Goal: Transaction & Acquisition: Purchase product/service

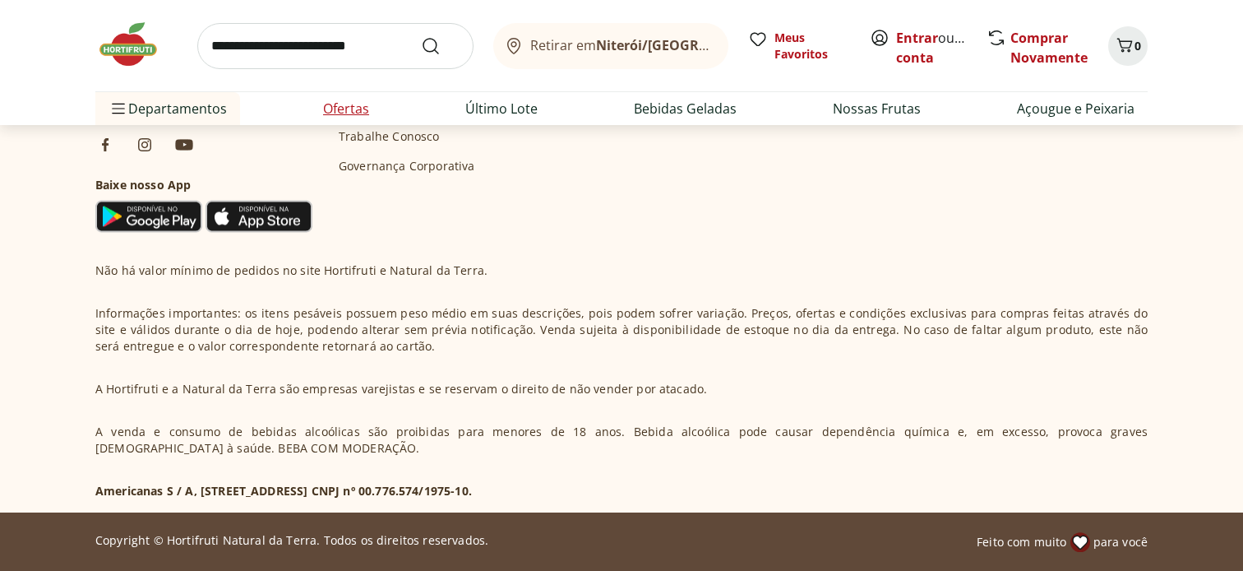
click at [352, 111] on link "Ofertas" at bounding box center [346, 109] width 46 height 20
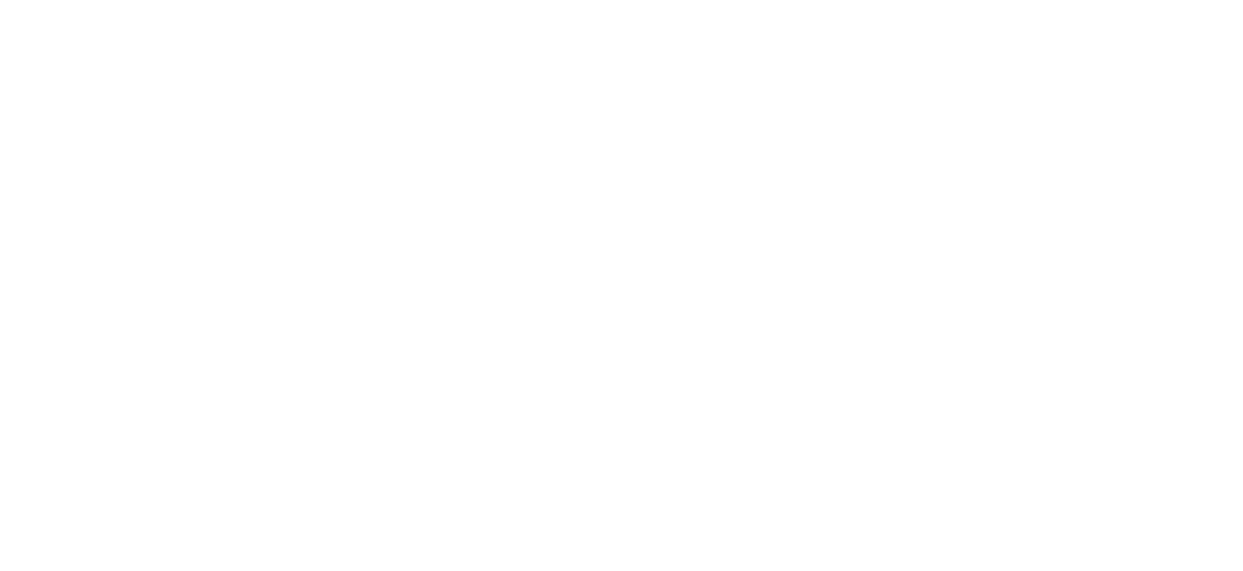
select select "**********"
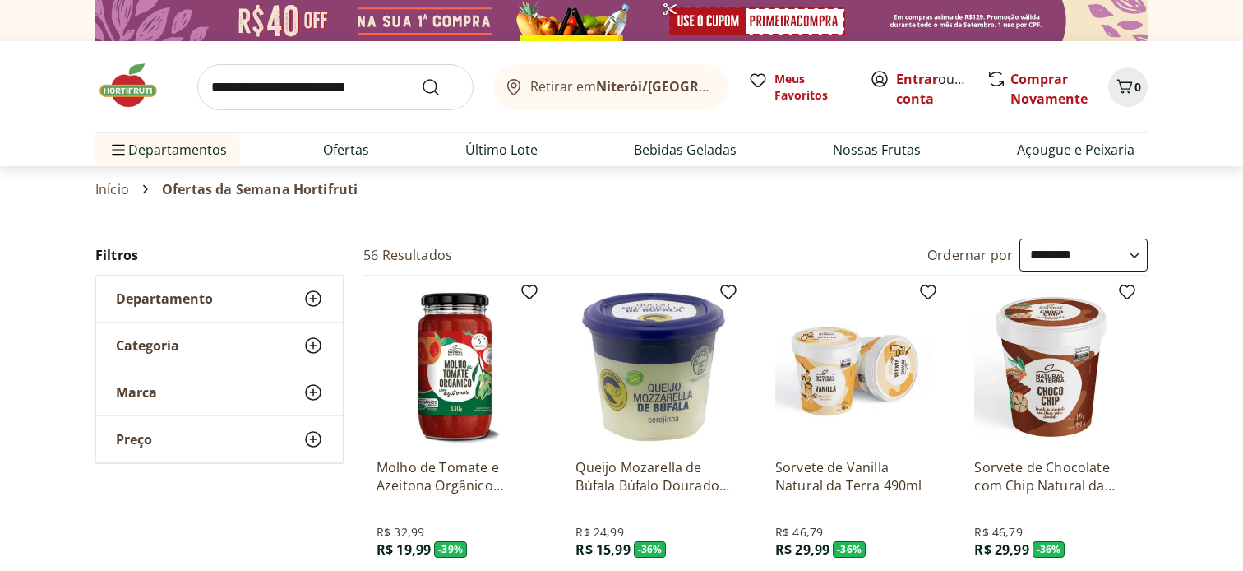
click at [920, 76] on link "Entrar" at bounding box center [917, 79] width 42 height 18
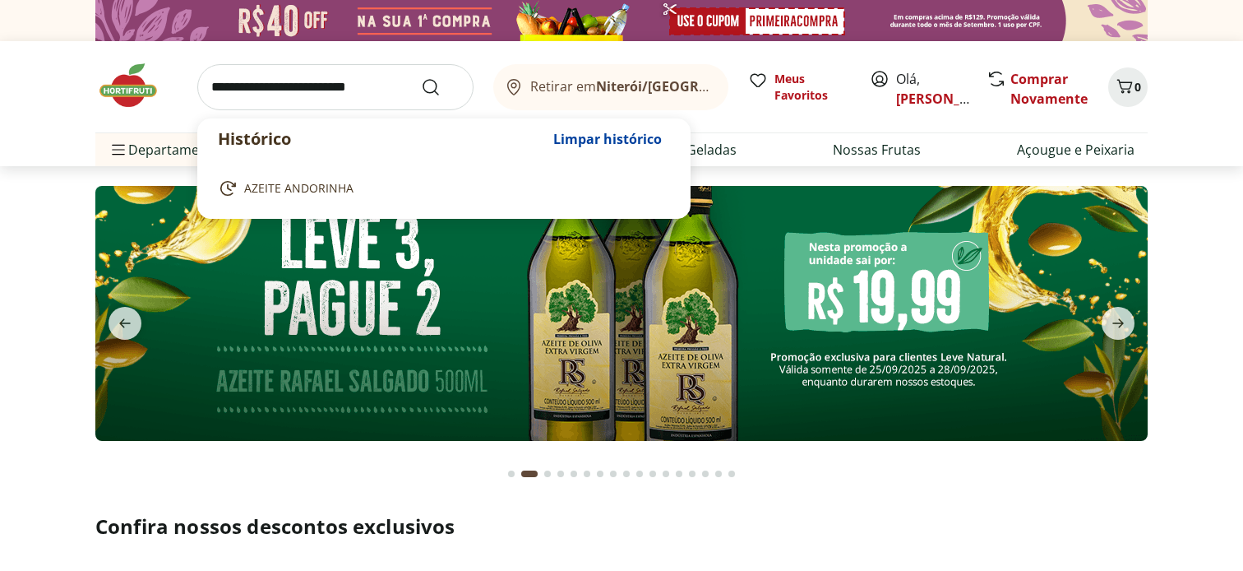
click at [369, 86] on input "search" at bounding box center [335, 87] width 276 height 46
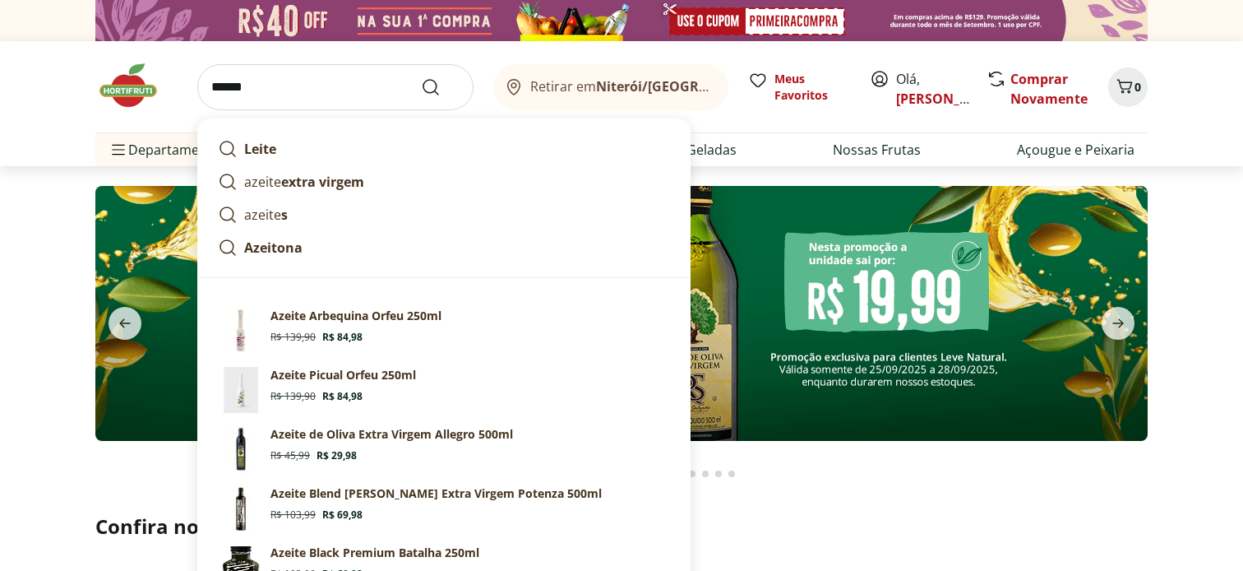
type input "******"
click at [421, 77] on button "Submit Search" at bounding box center [440, 87] width 39 height 20
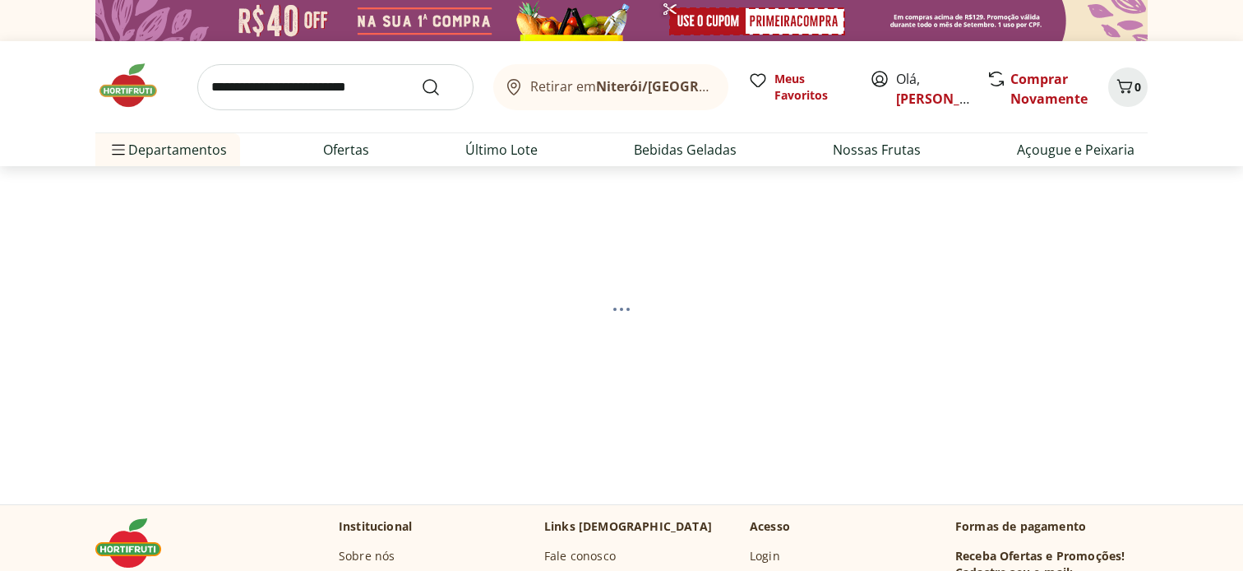
select select "**********"
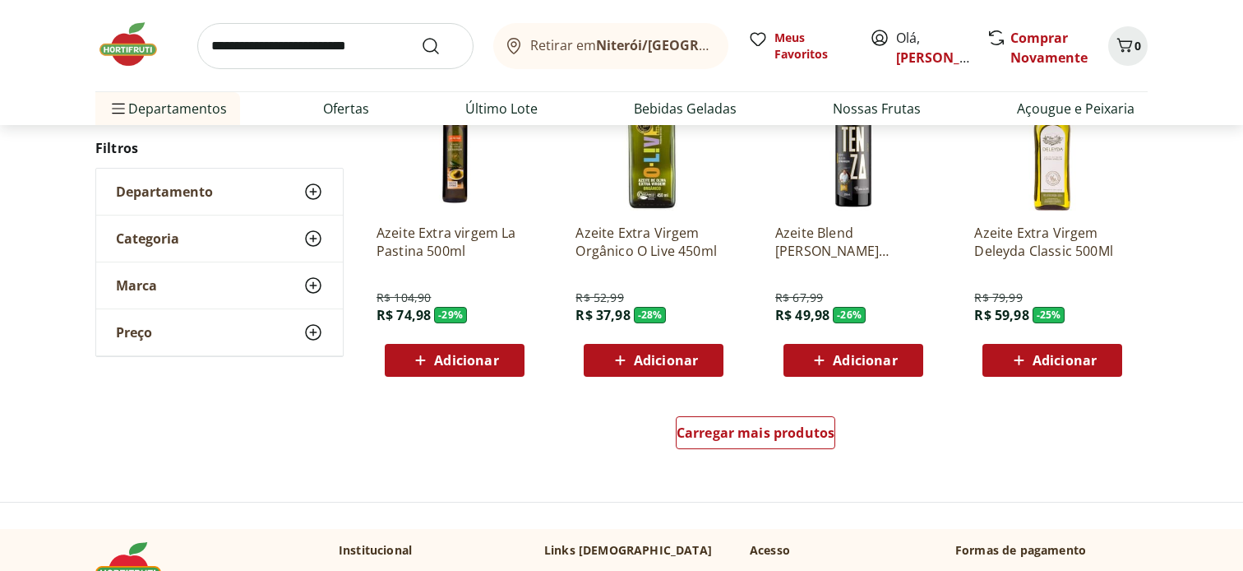
scroll to position [1020, 0]
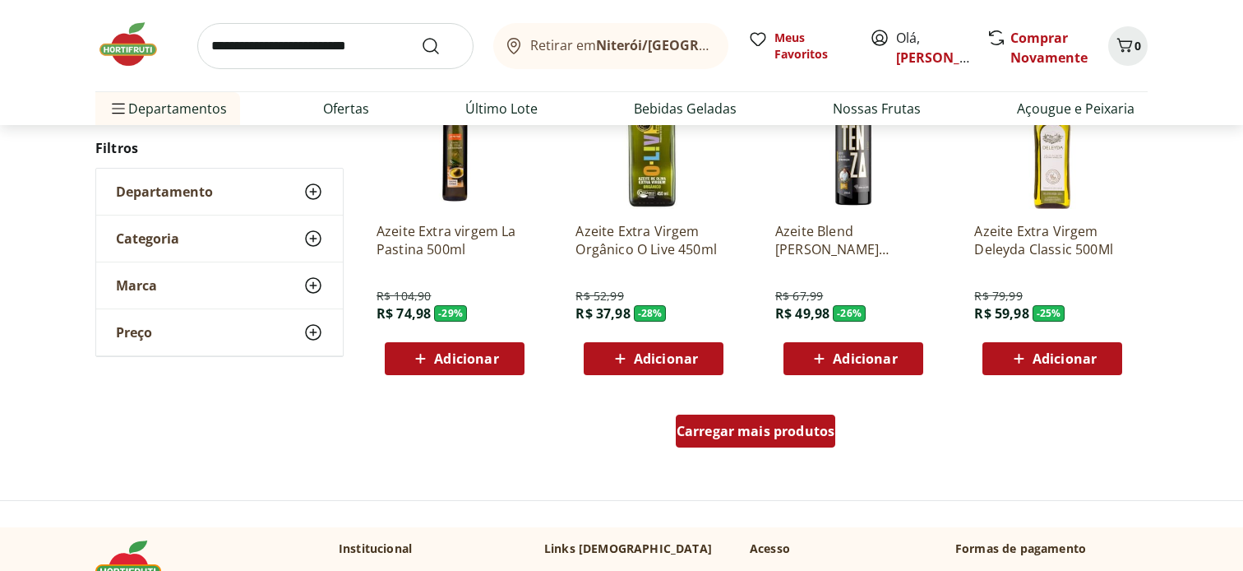
click at [806, 424] on span "Carregar mais produtos" at bounding box center [756, 430] width 159 height 13
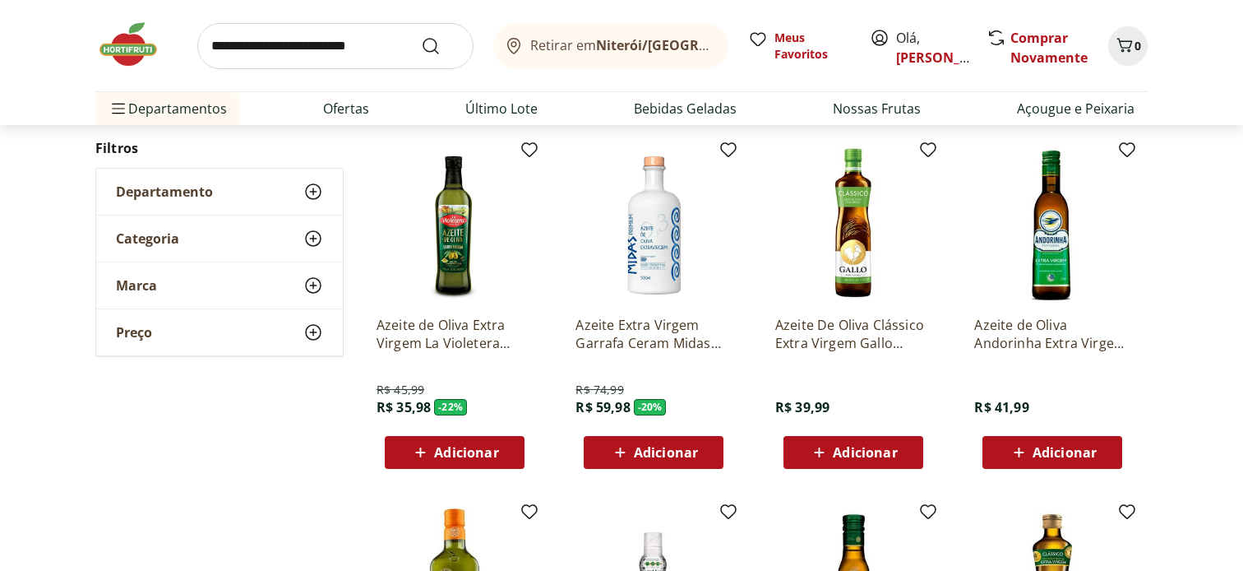
scroll to position [1645, 0]
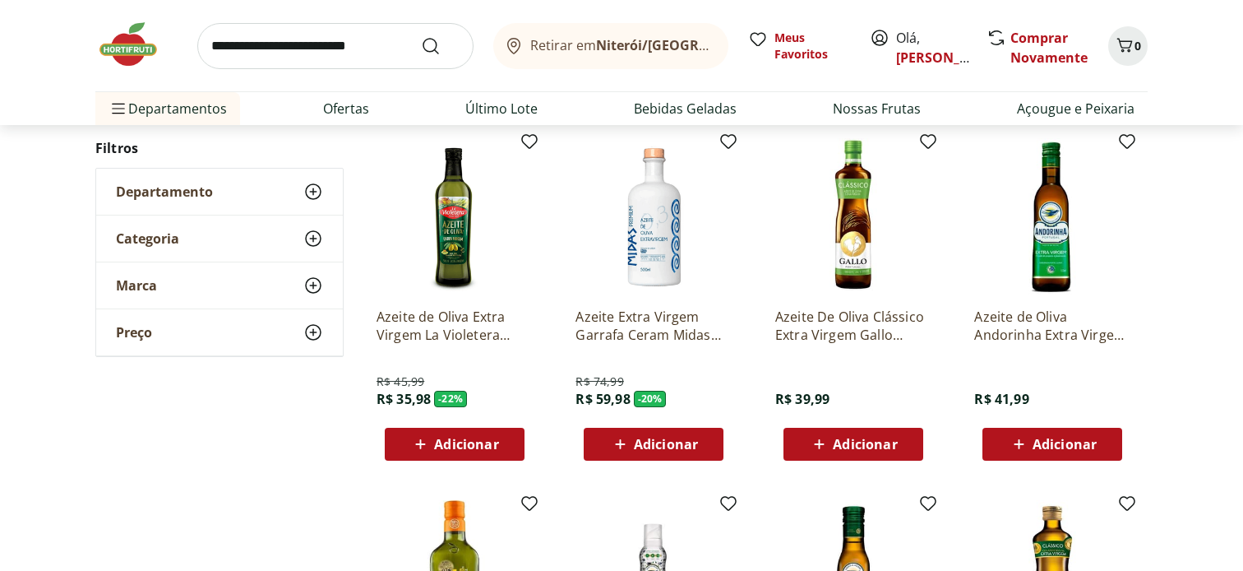
click at [1051, 275] on img at bounding box center [1052, 216] width 156 height 156
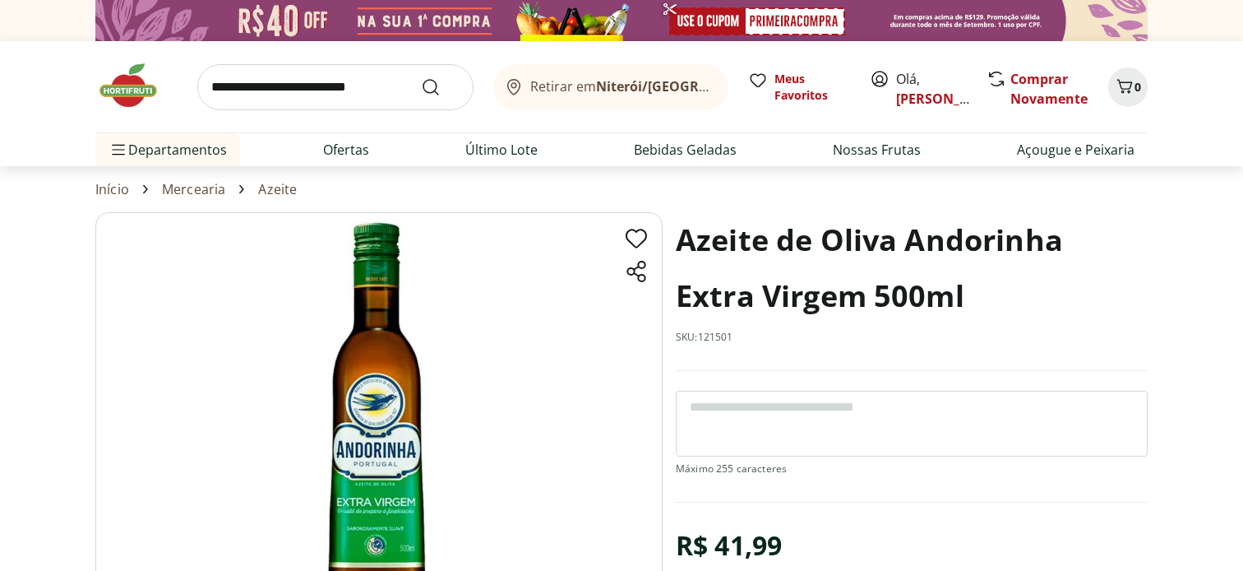
click at [1242, 497] on section "Azeite de Oliva Andorinha Extra Virgem 500ml SKU: 121501 R$ 41,99 * Adicionar A…" at bounding box center [621, 464] width 1243 height 504
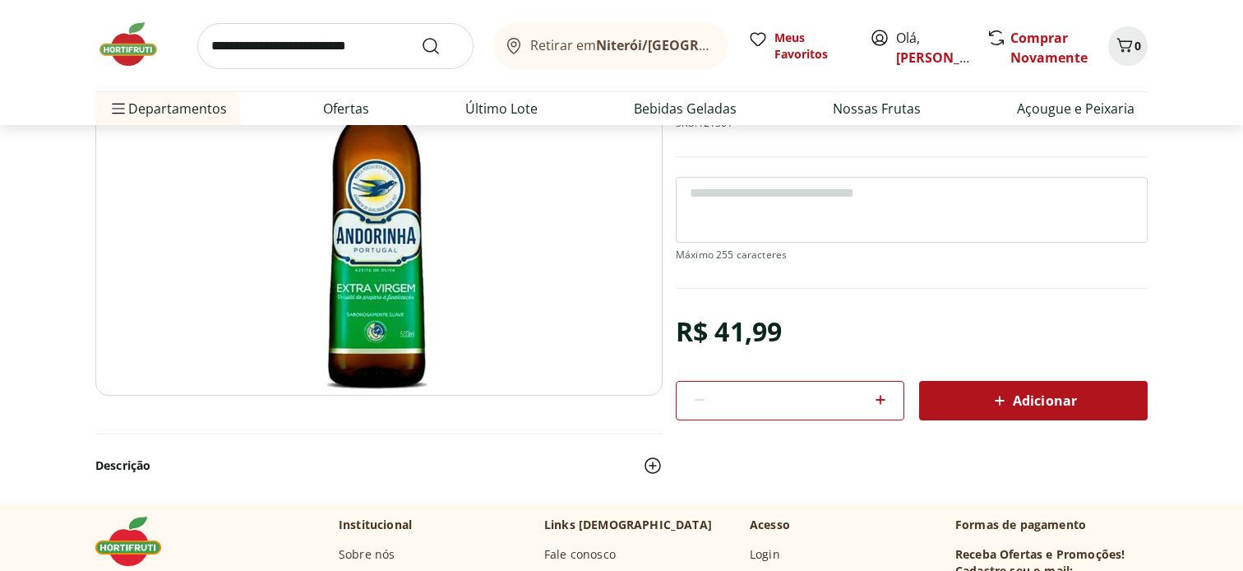
scroll to position [362, 0]
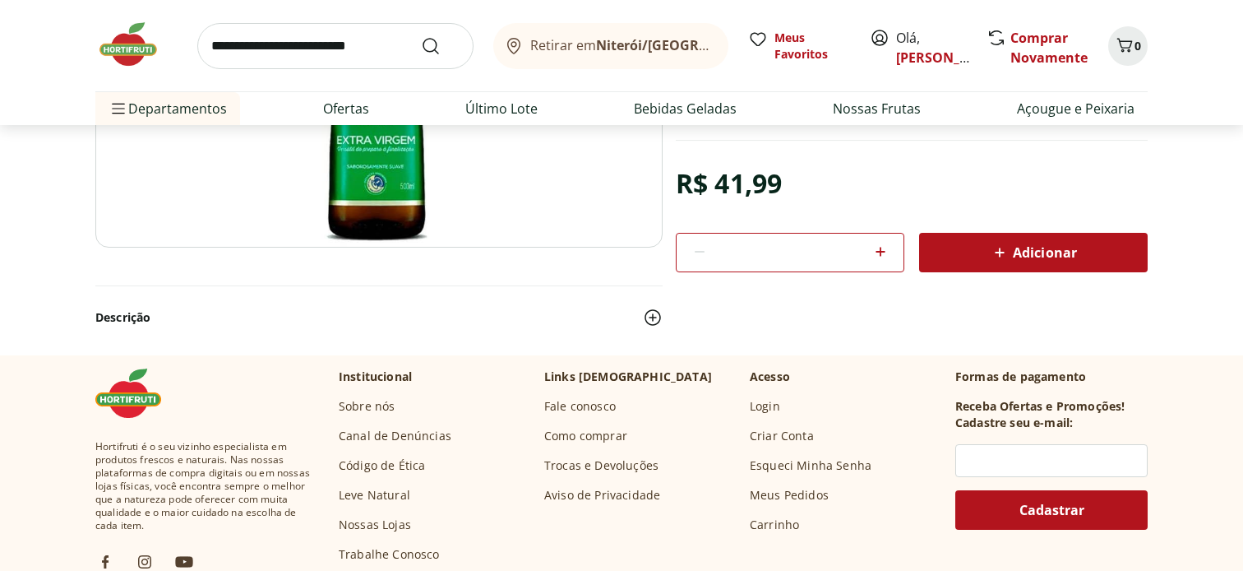
click at [1036, 259] on span "Adicionar" at bounding box center [1033, 253] width 87 height 20
click at [500, 111] on link "Último Lote" at bounding box center [501, 109] width 72 height 20
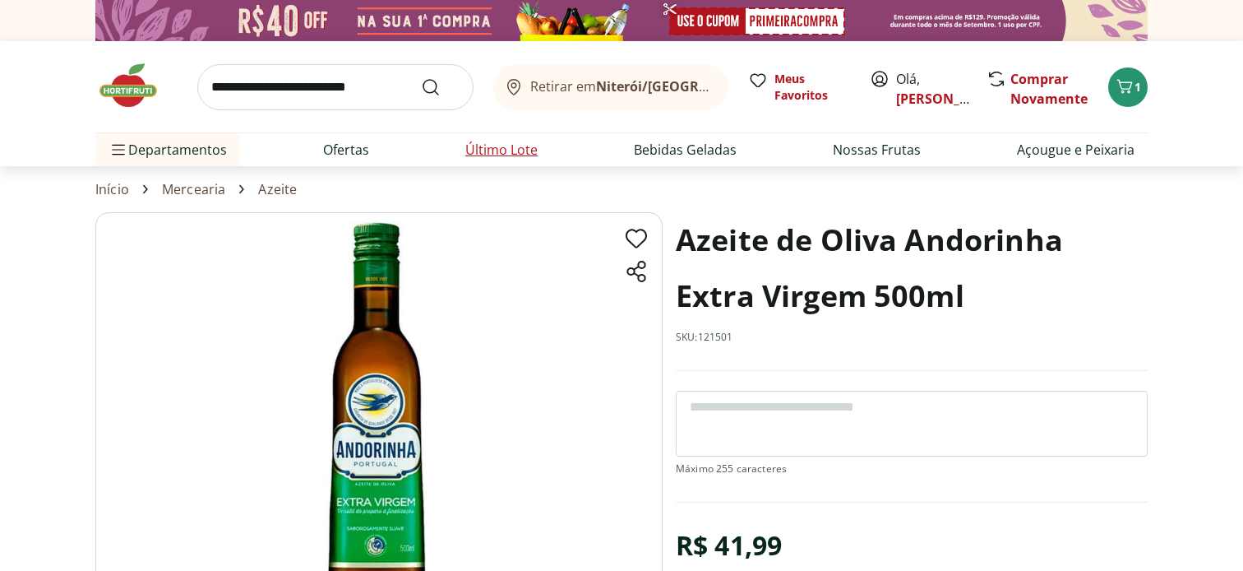
select select "**********"
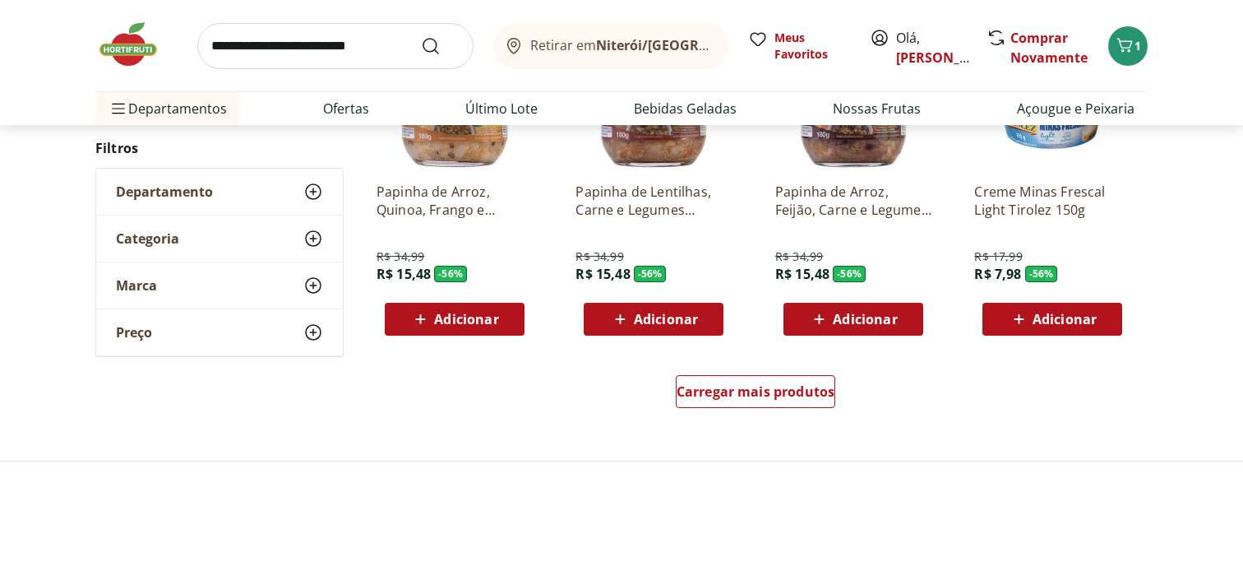
scroll to position [1052, 0]
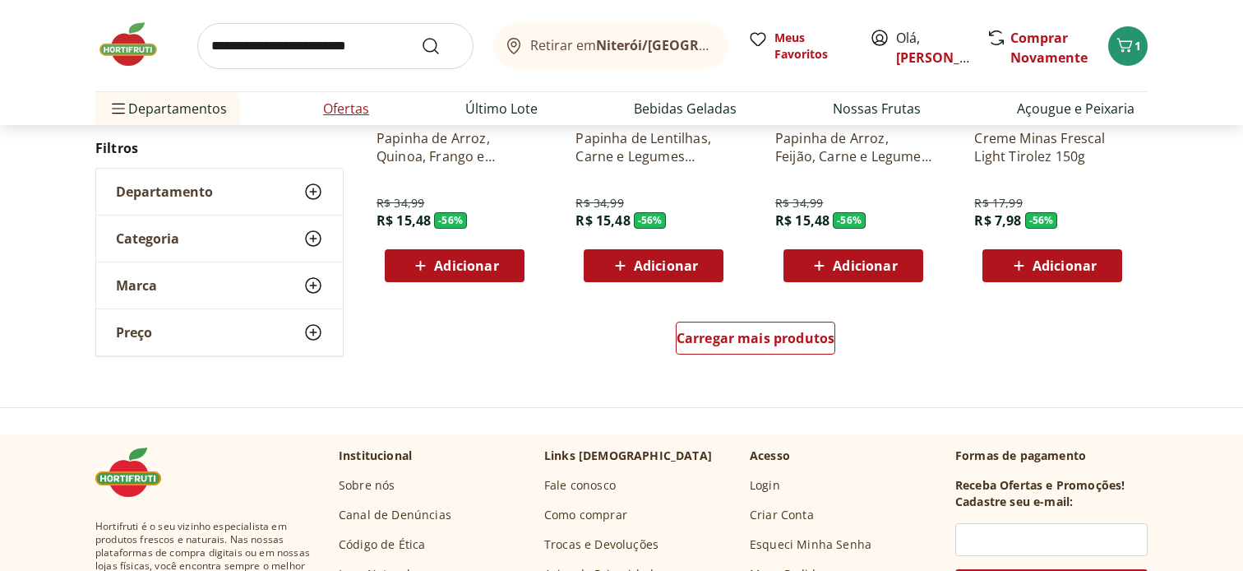
click at [361, 112] on link "Ofertas" at bounding box center [346, 109] width 46 height 20
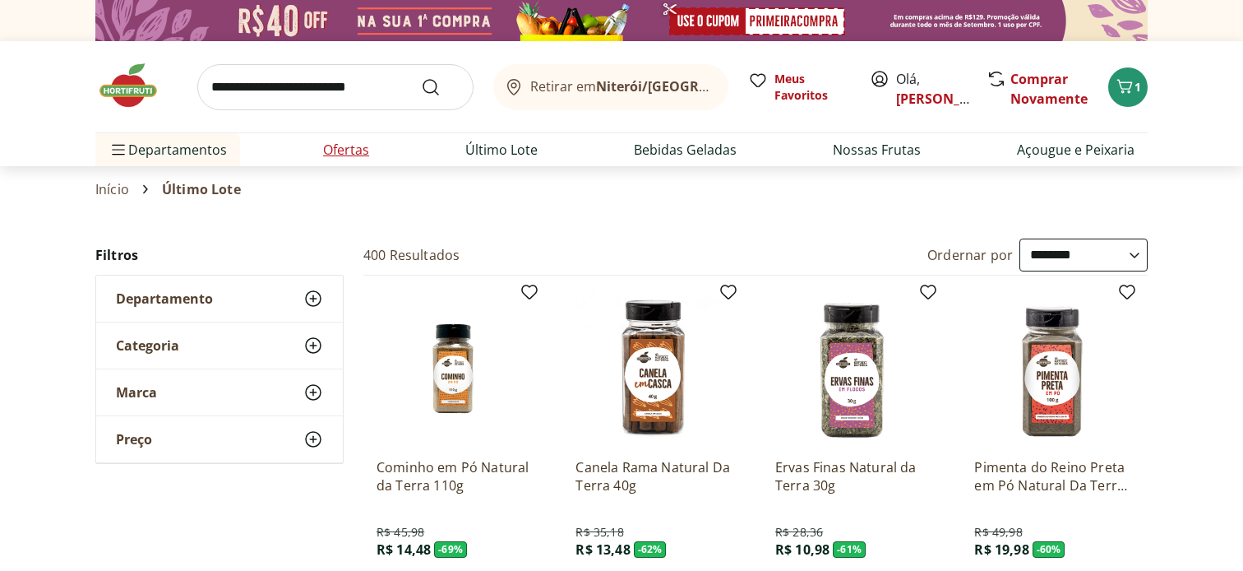
select select "**********"
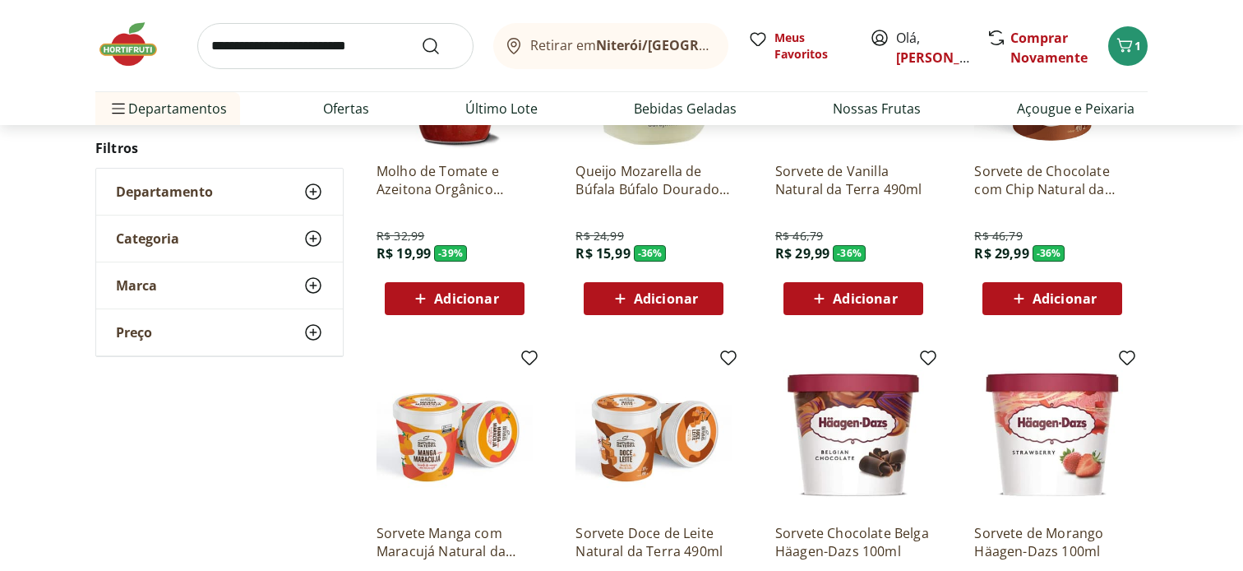
scroll to position [197, 0]
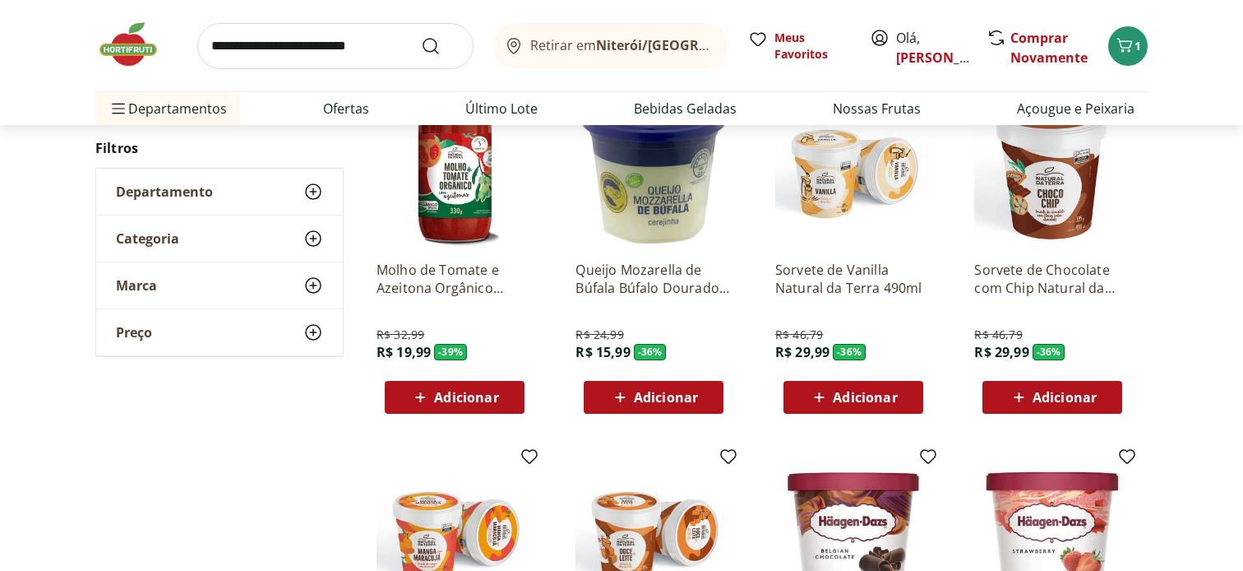
click at [482, 391] on span "Adicionar" at bounding box center [466, 397] width 64 height 13
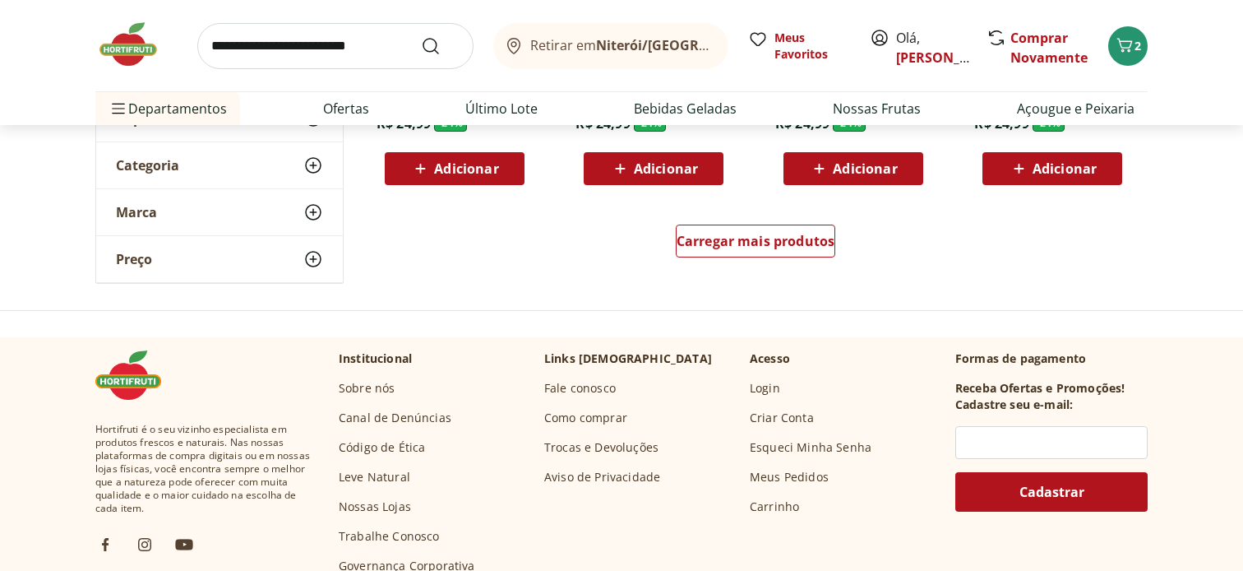
scroll to position [1151, 0]
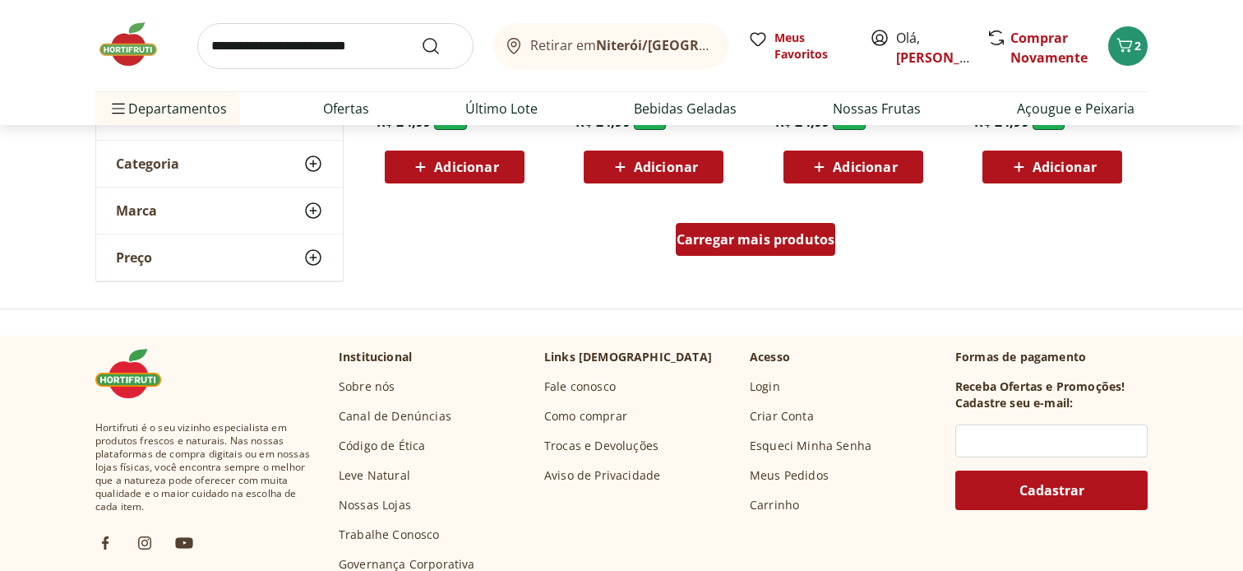
click at [798, 244] on span "Carregar mais produtos" at bounding box center [756, 239] width 159 height 13
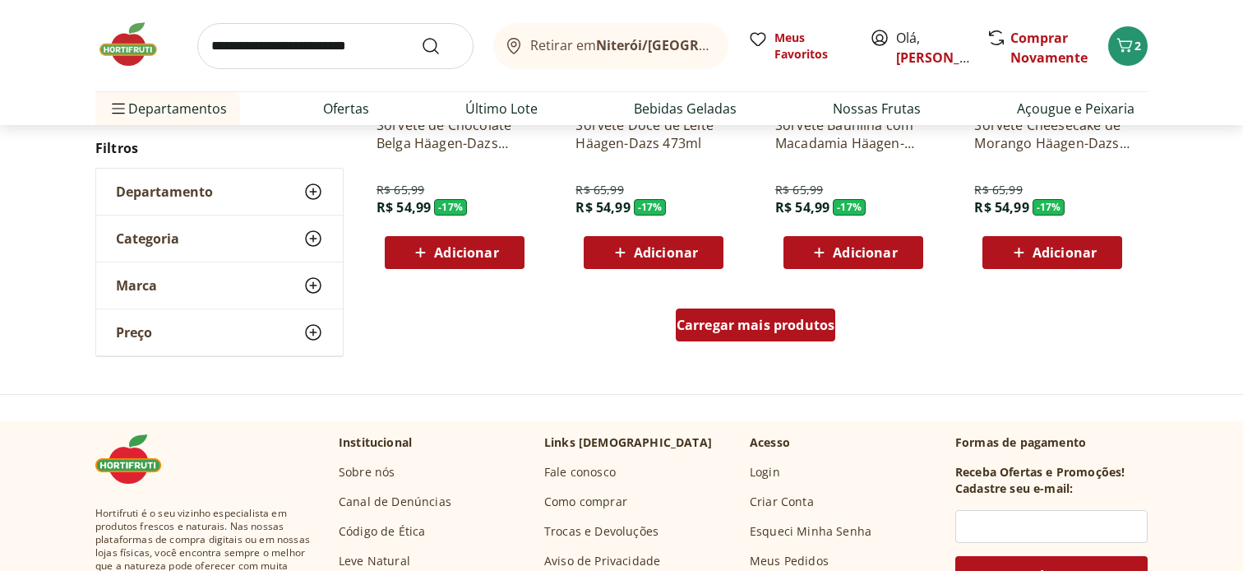
scroll to position [2171, 0]
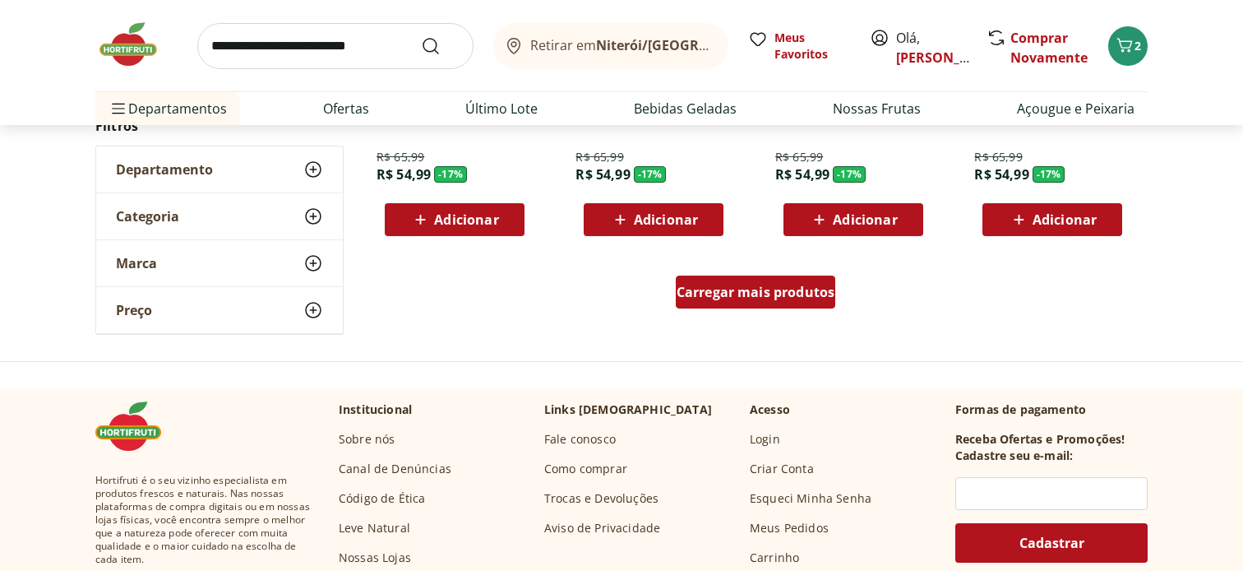
click at [756, 285] on span "Carregar mais produtos" at bounding box center [756, 291] width 159 height 13
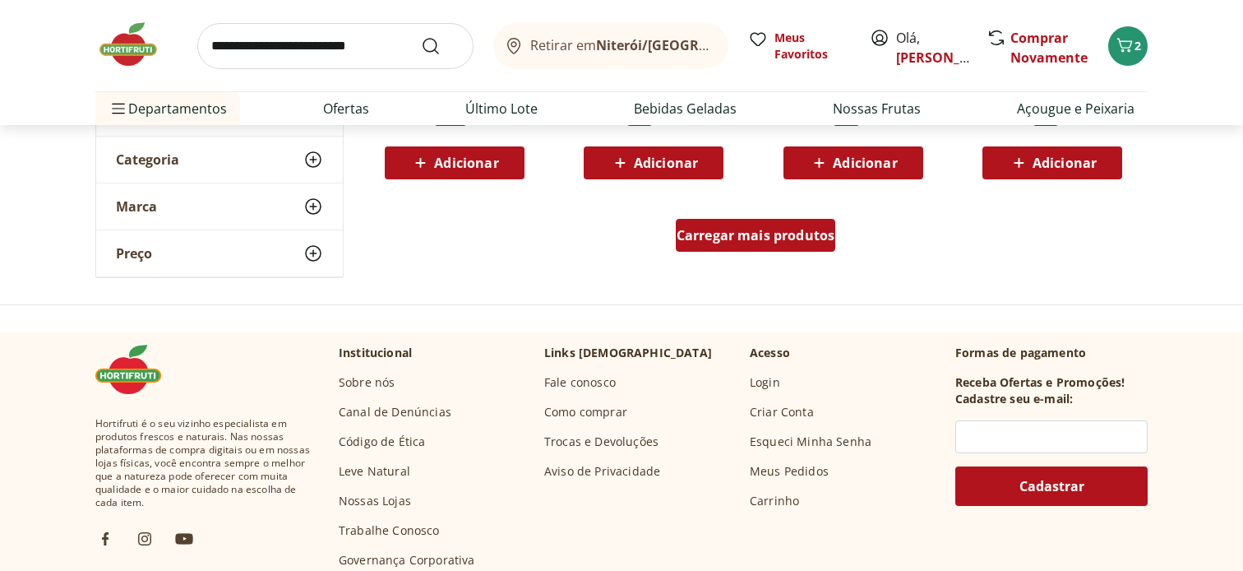
scroll to position [3322, 0]
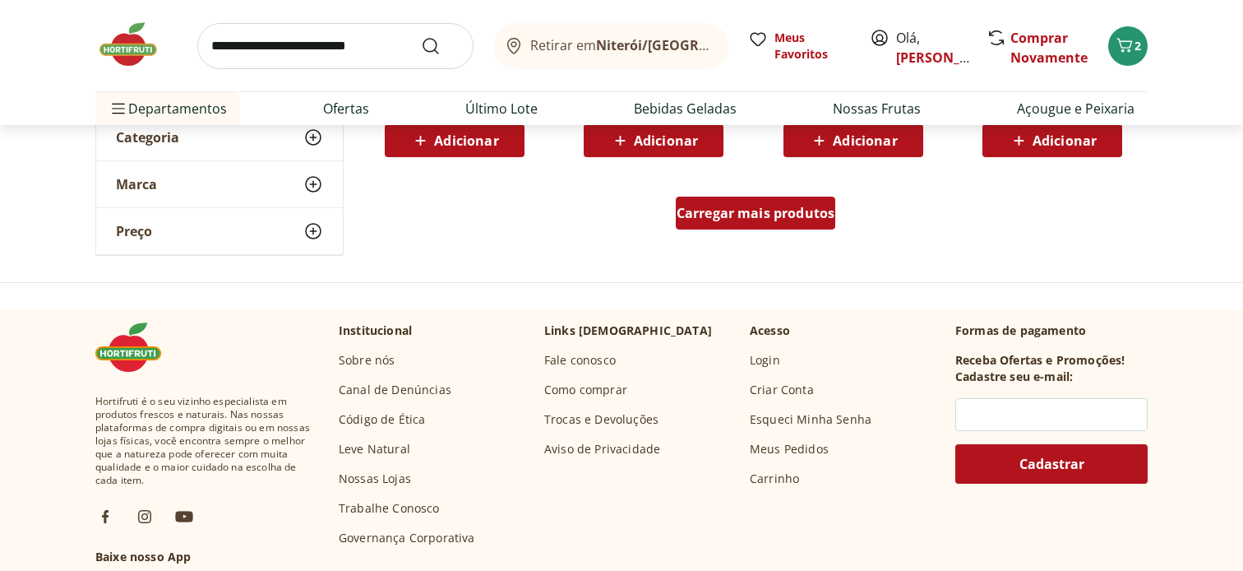
click at [770, 224] on div "Carregar mais produtos" at bounding box center [756, 213] width 160 height 33
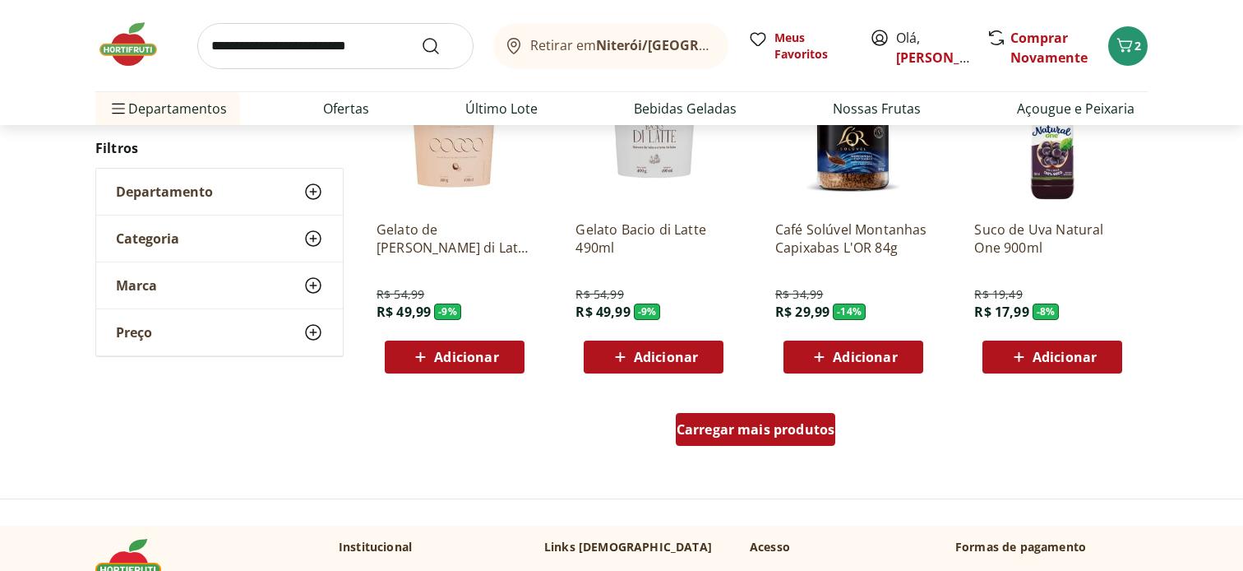
scroll to position [4374, 0]
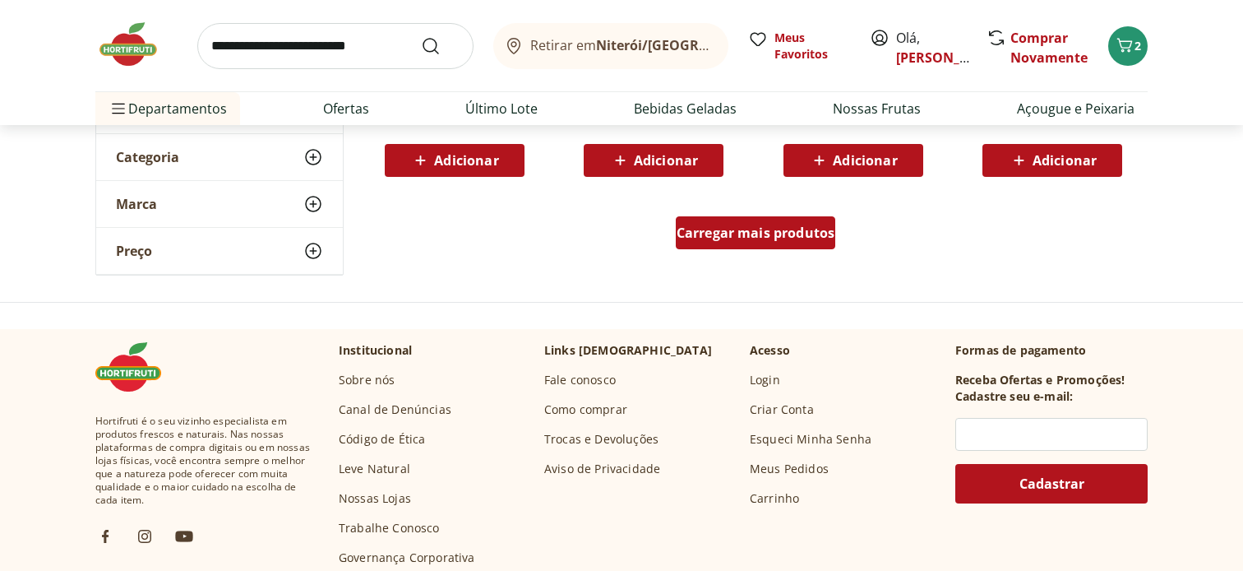
click at [766, 231] on span "Carregar mais produtos" at bounding box center [756, 232] width 159 height 13
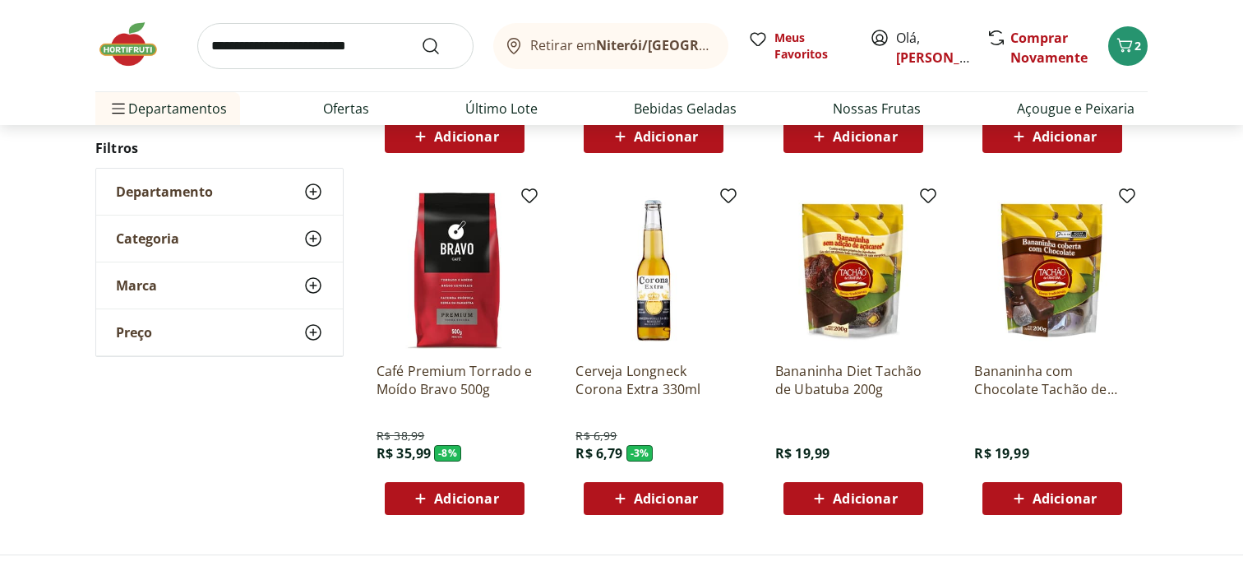
scroll to position [500, 0]
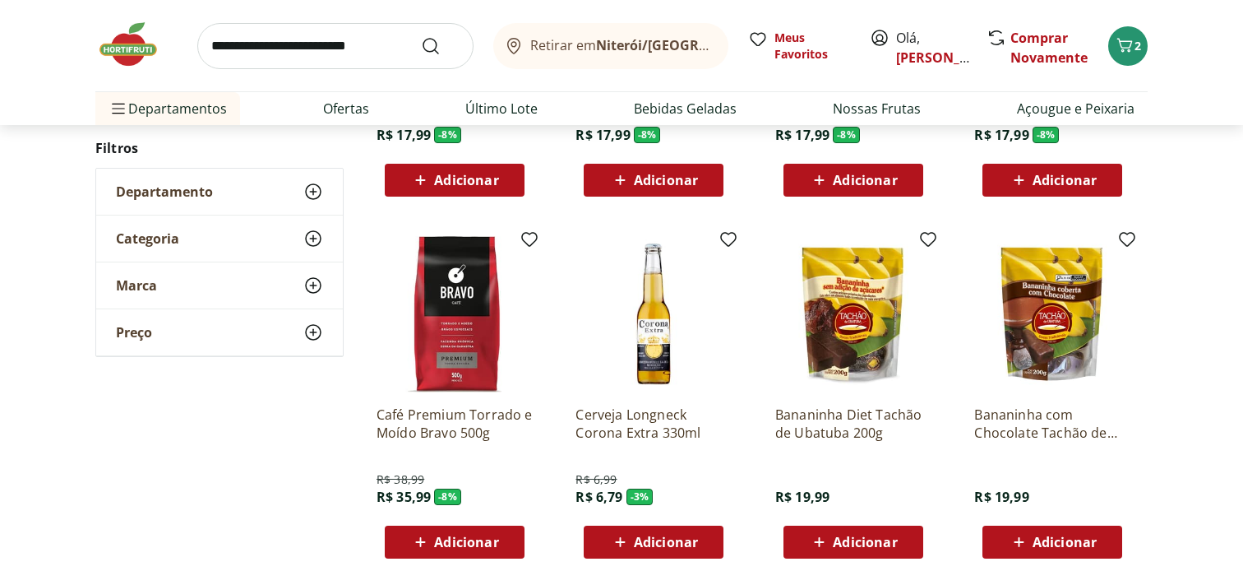
click at [208, 194] on span "Departamento" at bounding box center [164, 191] width 97 height 16
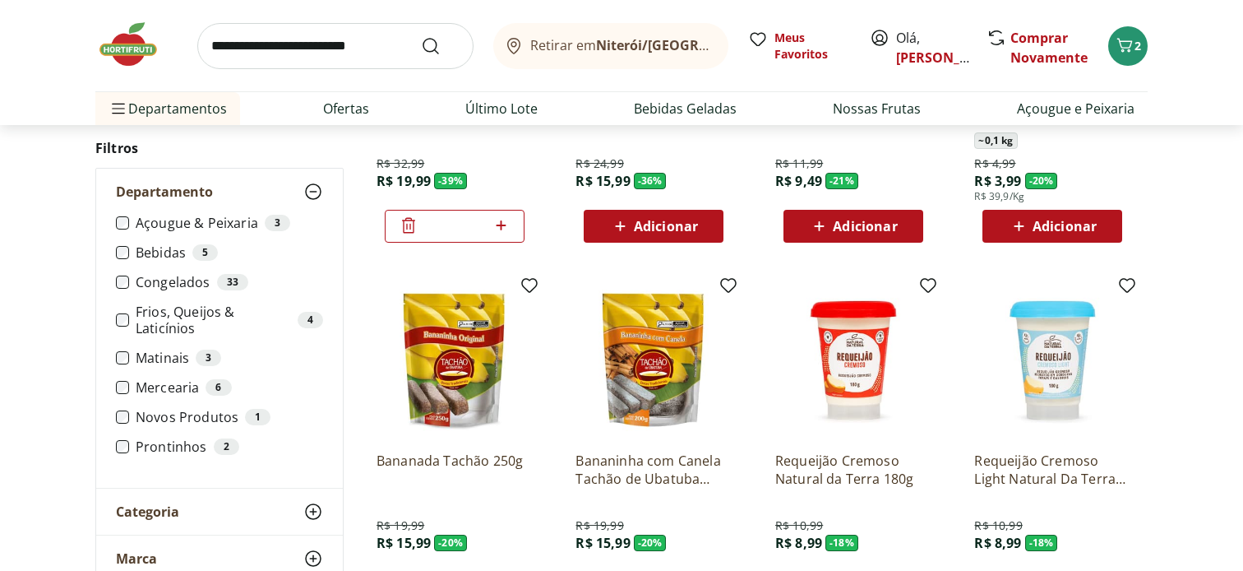
scroll to position [368, 0]
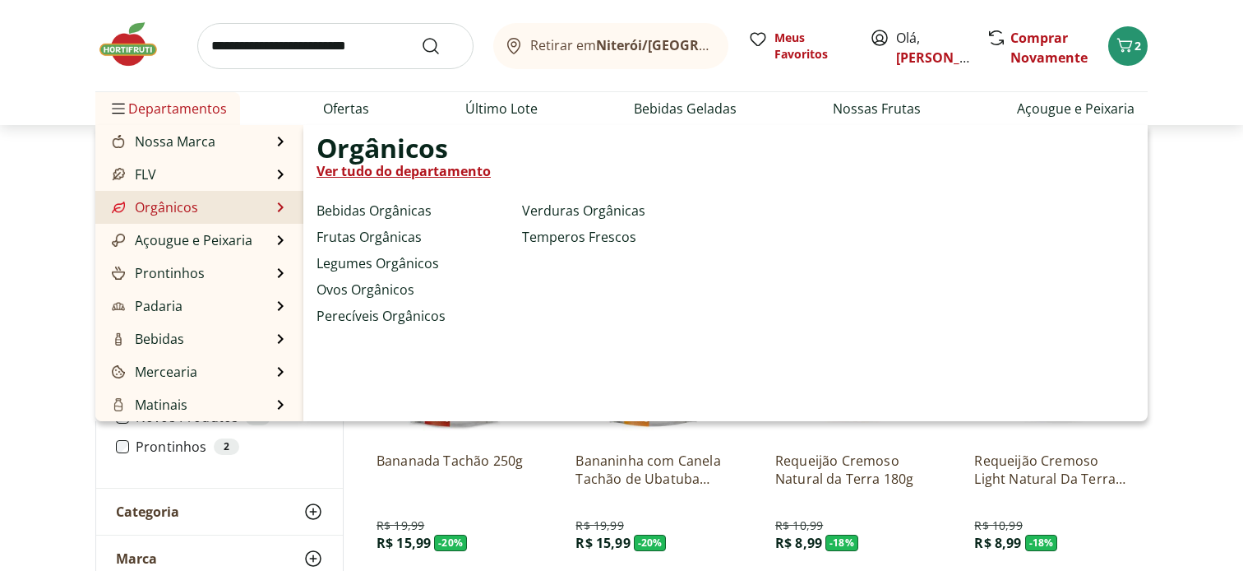
click at [145, 210] on link "Orgânicos" at bounding box center [154, 207] width 90 height 20
select select "**********"
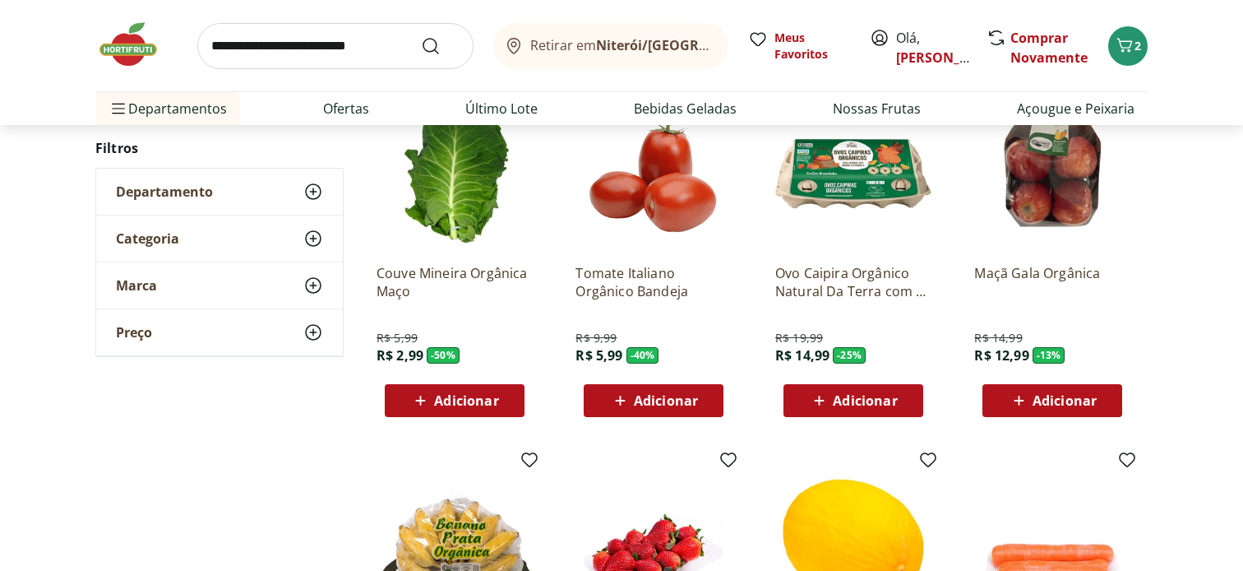
scroll to position [197, 0]
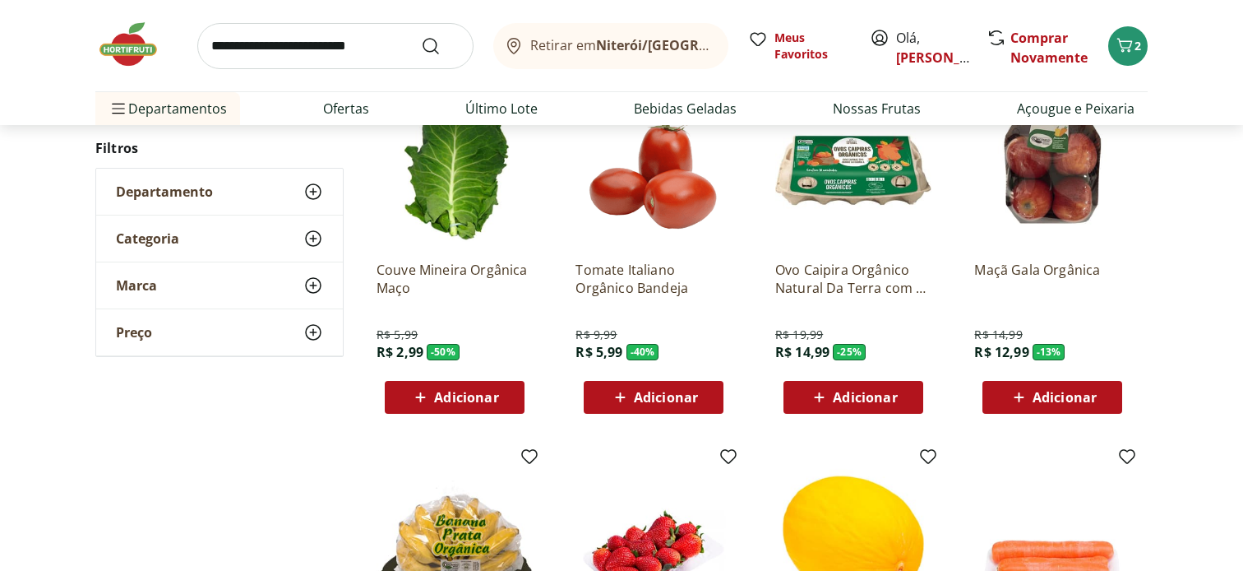
click at [1070, 197] on img at bounding box center [1052, 169] width 156 height 156
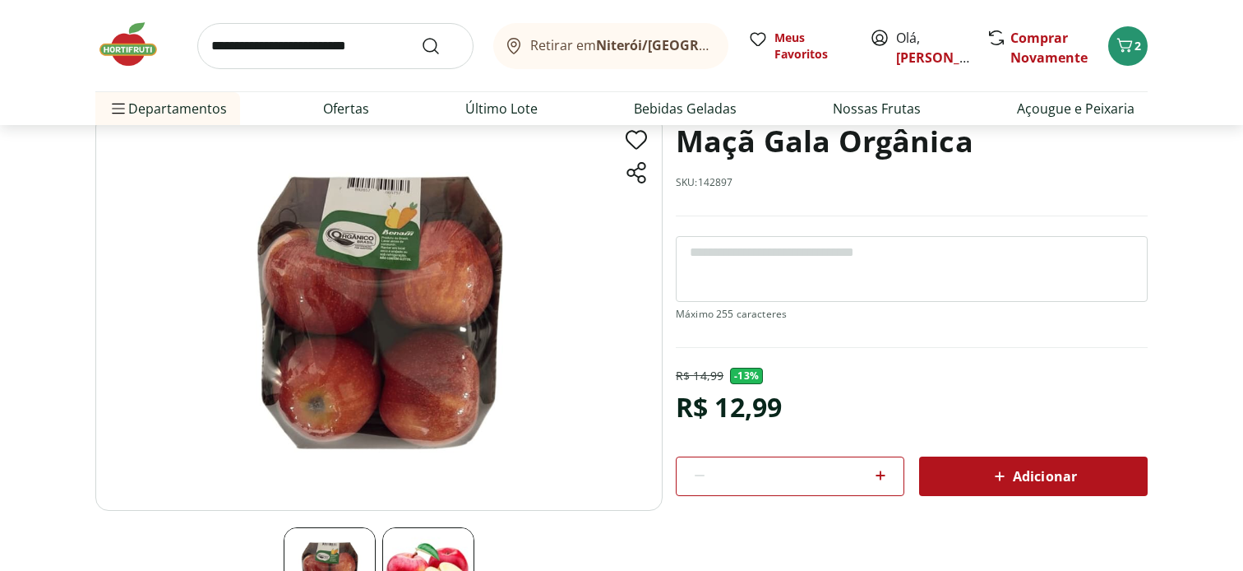
scroll to position [33, 0]
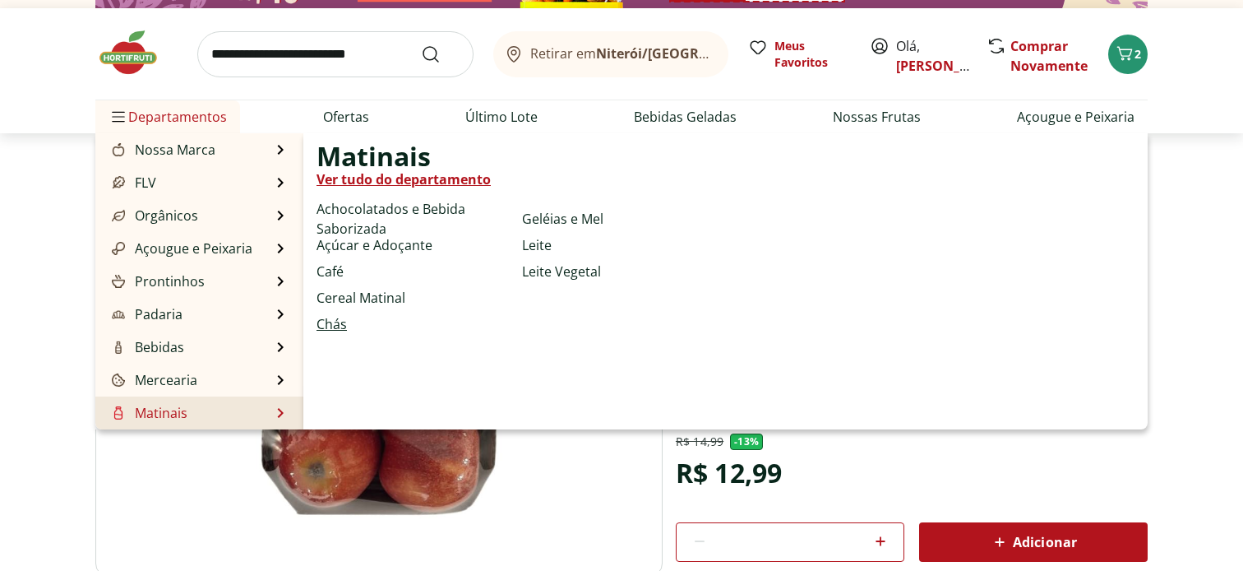
click at [335, 323] on link "Chás" at bounding box center [332, 324] width 30 height 20
select select "**********"
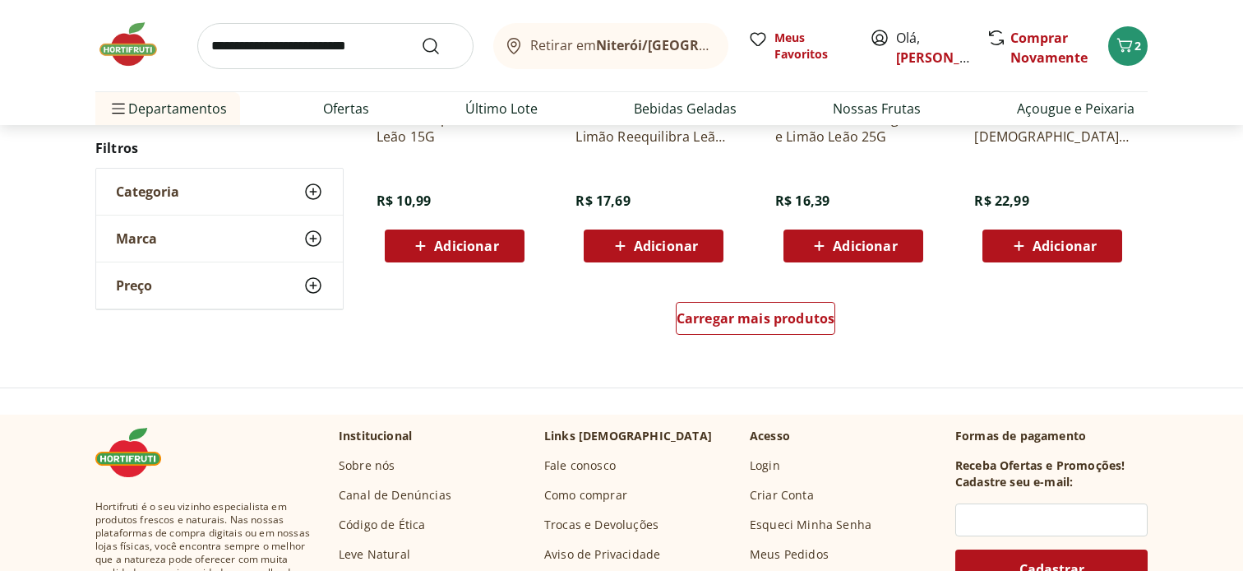
scroll to position [1118, 0]
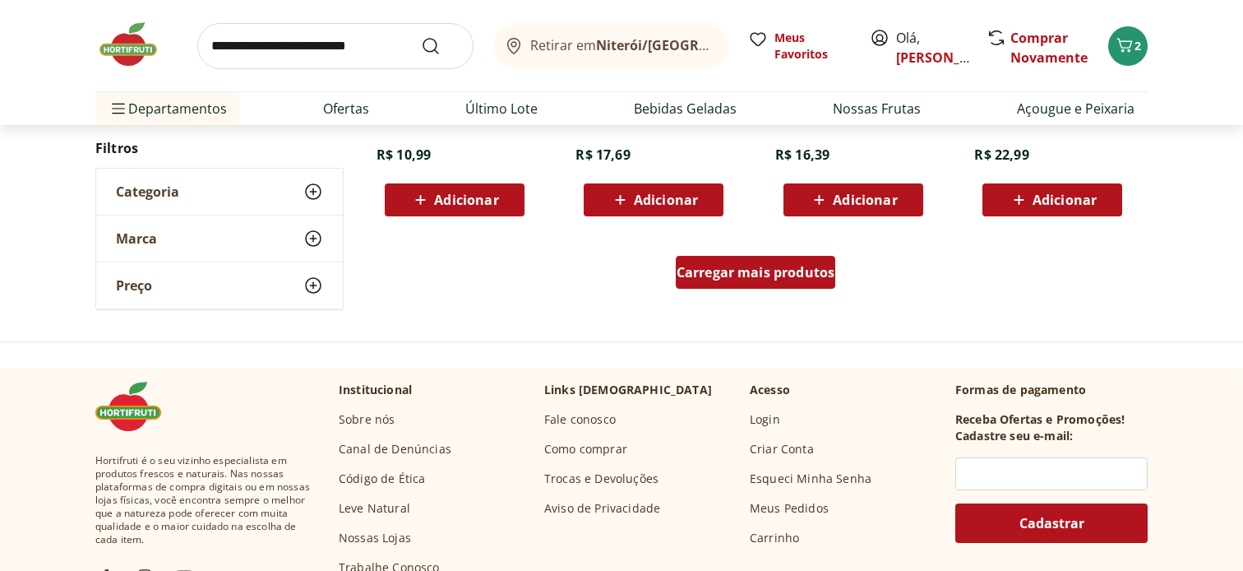
click at [803, 281] on div "Carregar mais produtos" at bounding box center [756, 272] width 160 height 33
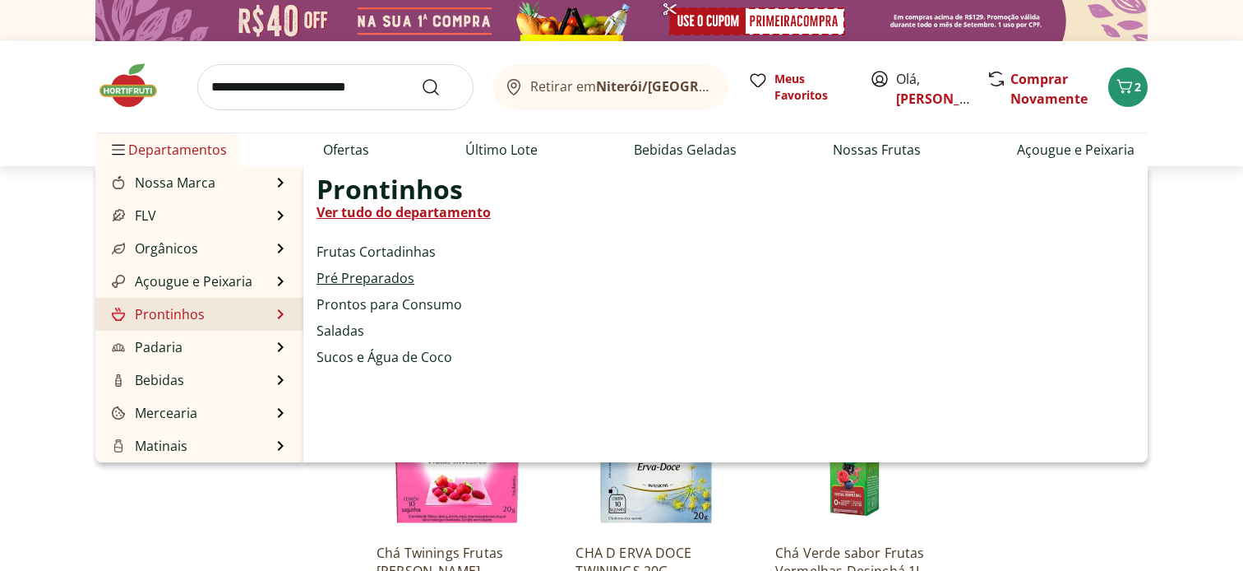
click at [356, 282] on link "Pré Preparados" at bounding box center [366, 278] width 98 height 20
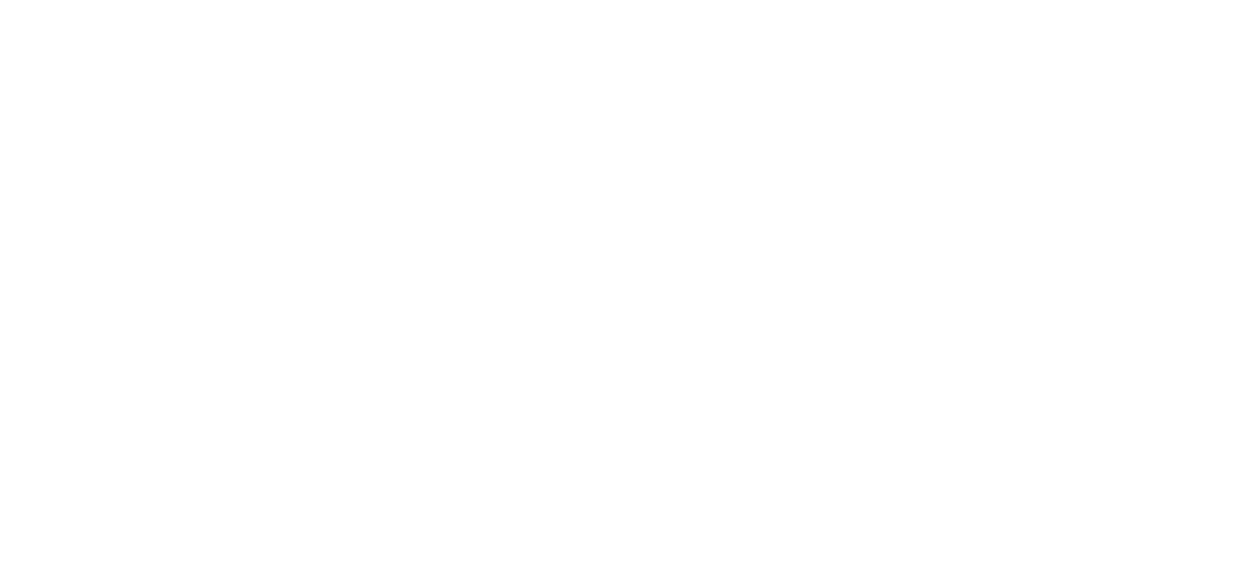
select select "**********"
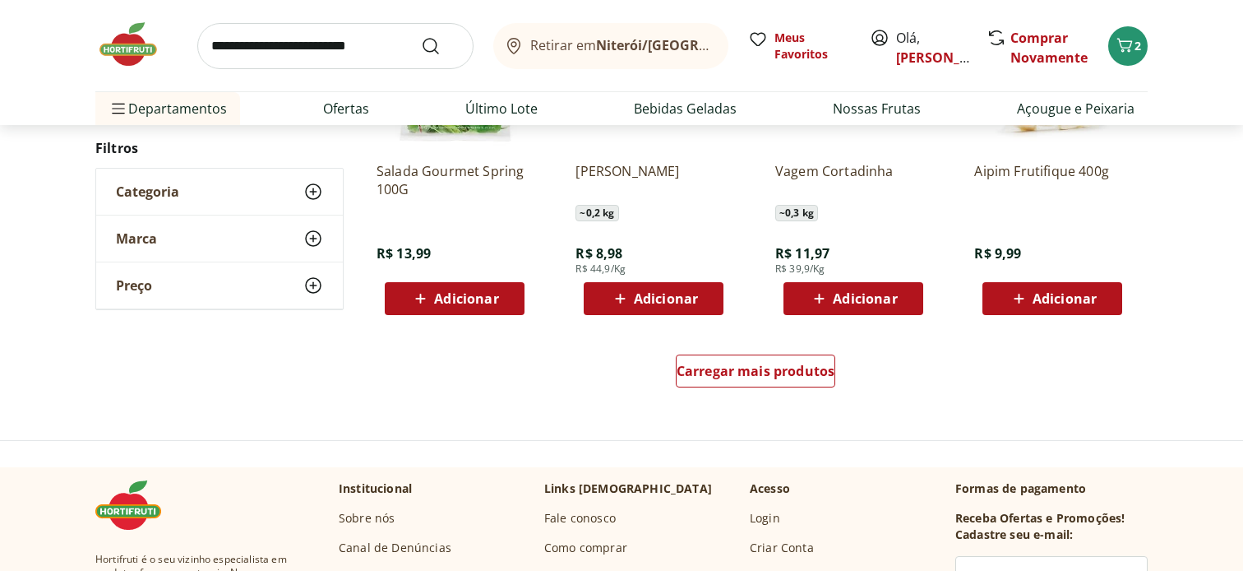
scroll to position [1052, 0]
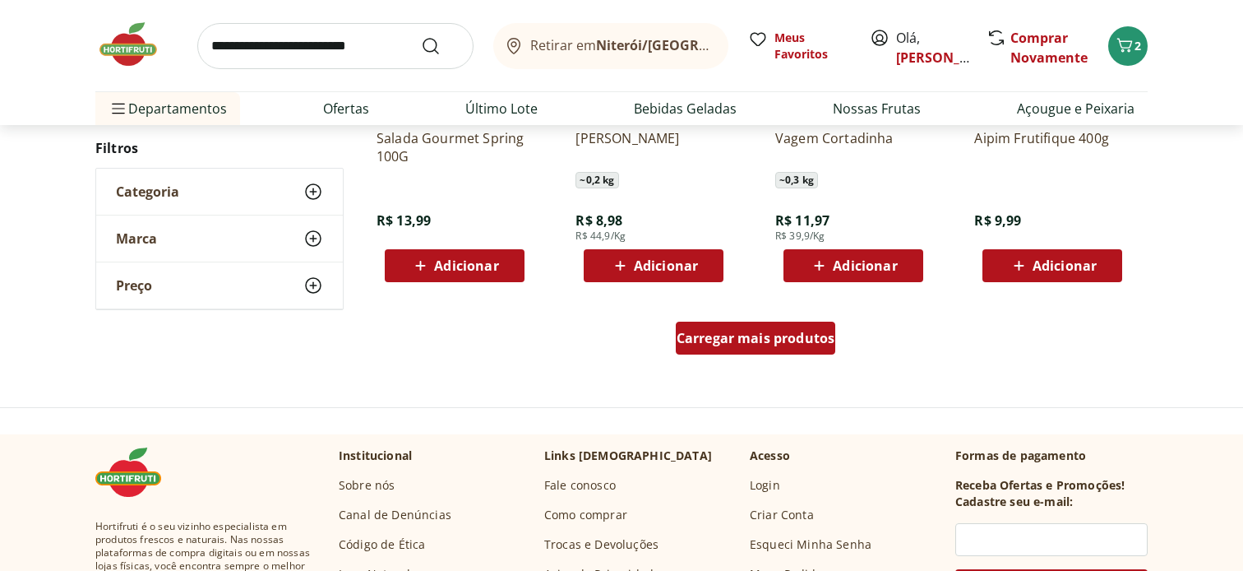
click at [812, 340] on span "Carregar mais produtos" at bounding box center [756, 337] width 159 height 13
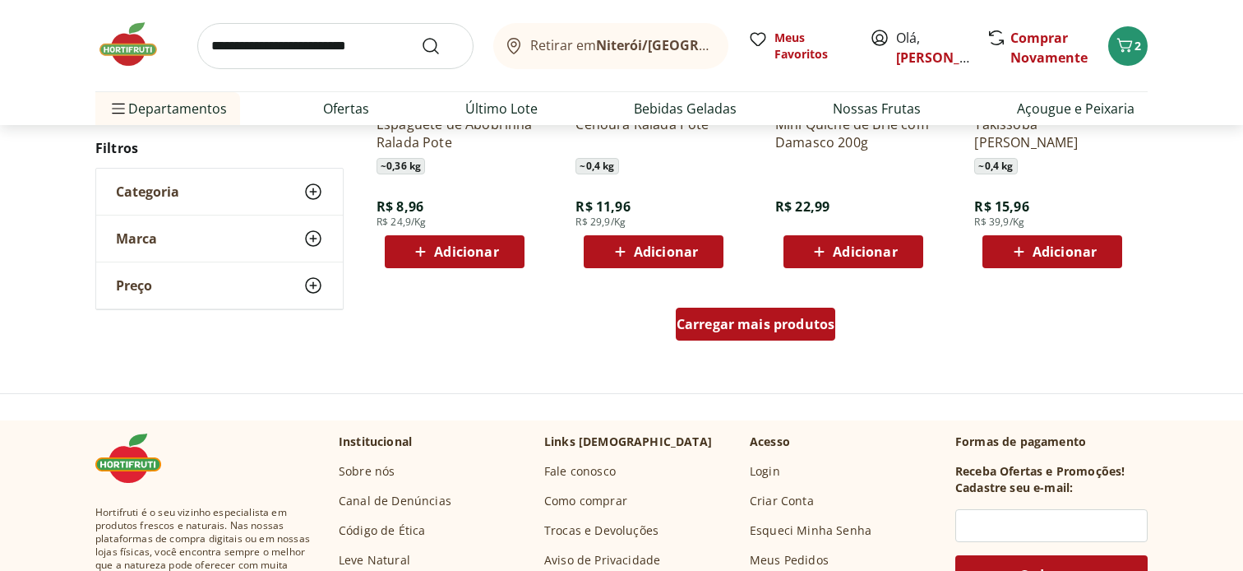
scroll to position [2171, 0]
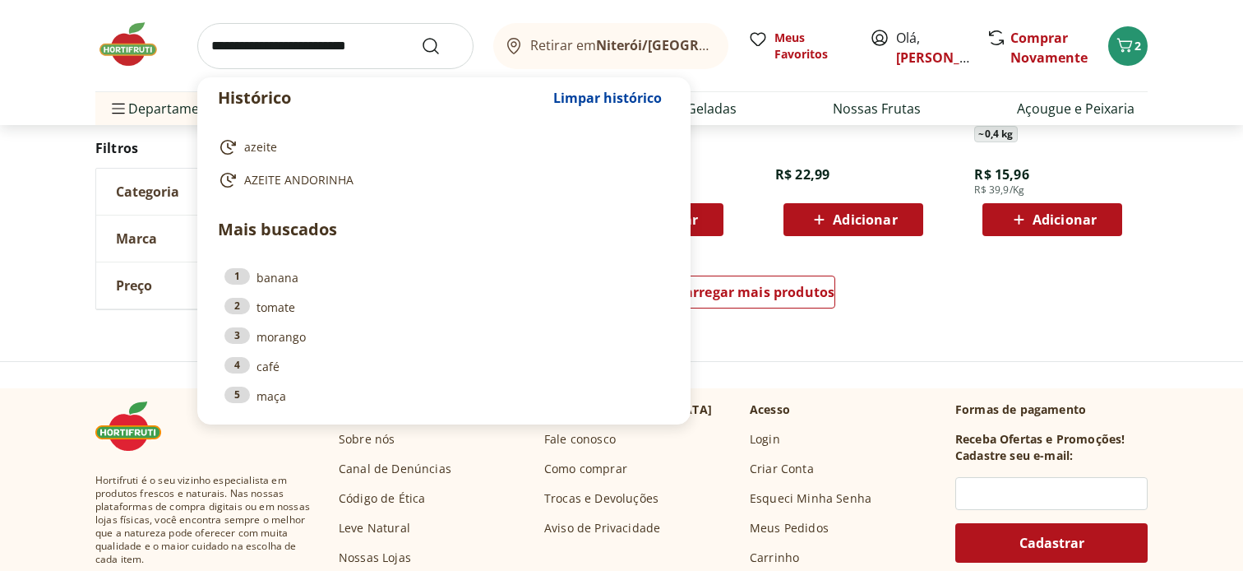
click at [298, 49] on input "search" at bounding box center [335, 46] width 276 height 46
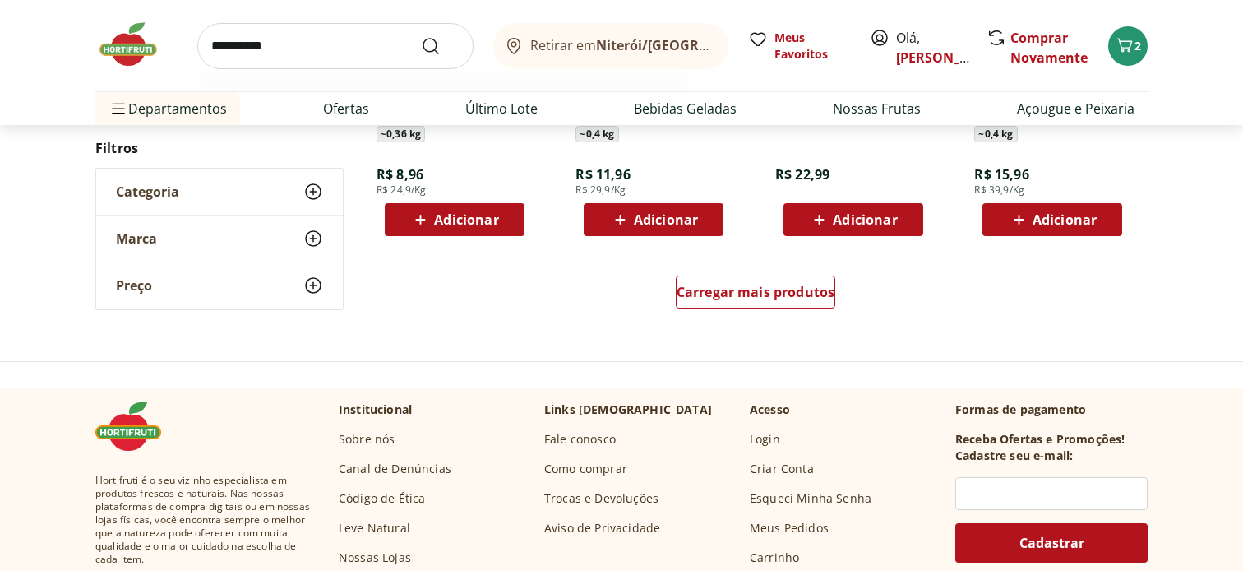
type input "**********"
click at [421, 36] on button "Submit Search" at bounding box center [440, 46] width 39 height 20
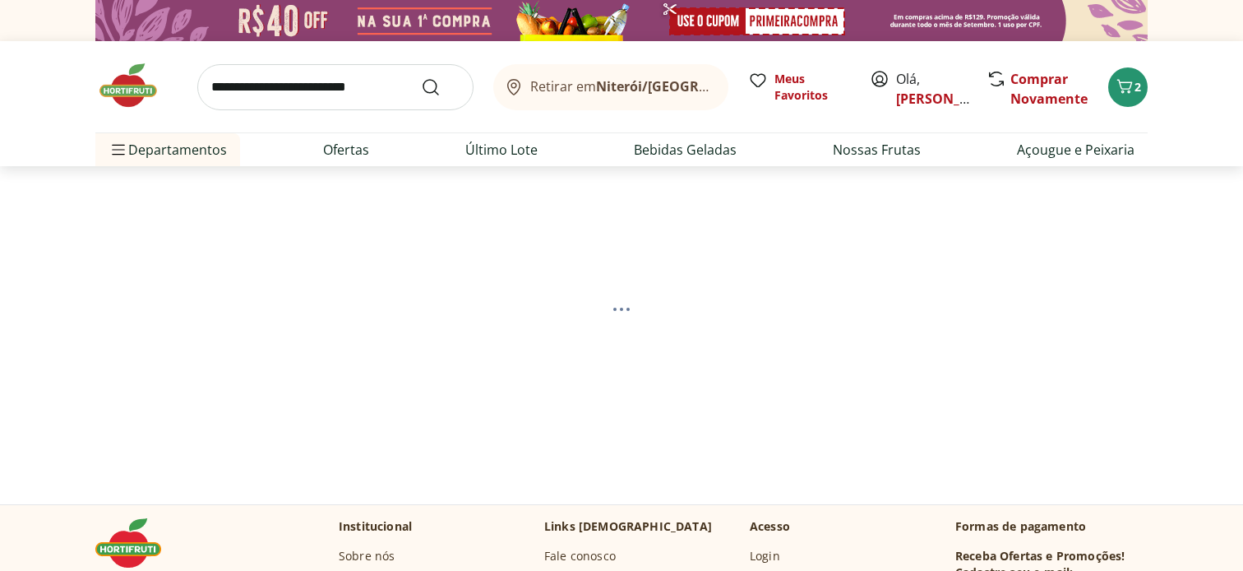
select select "**********"
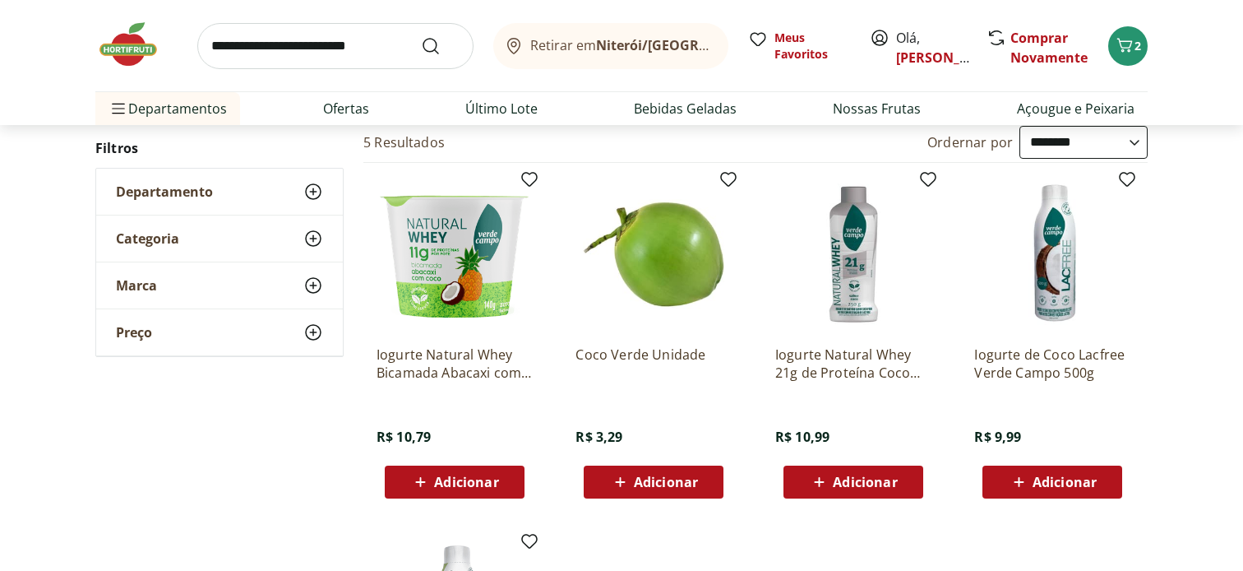
scroll to position [197, 0]
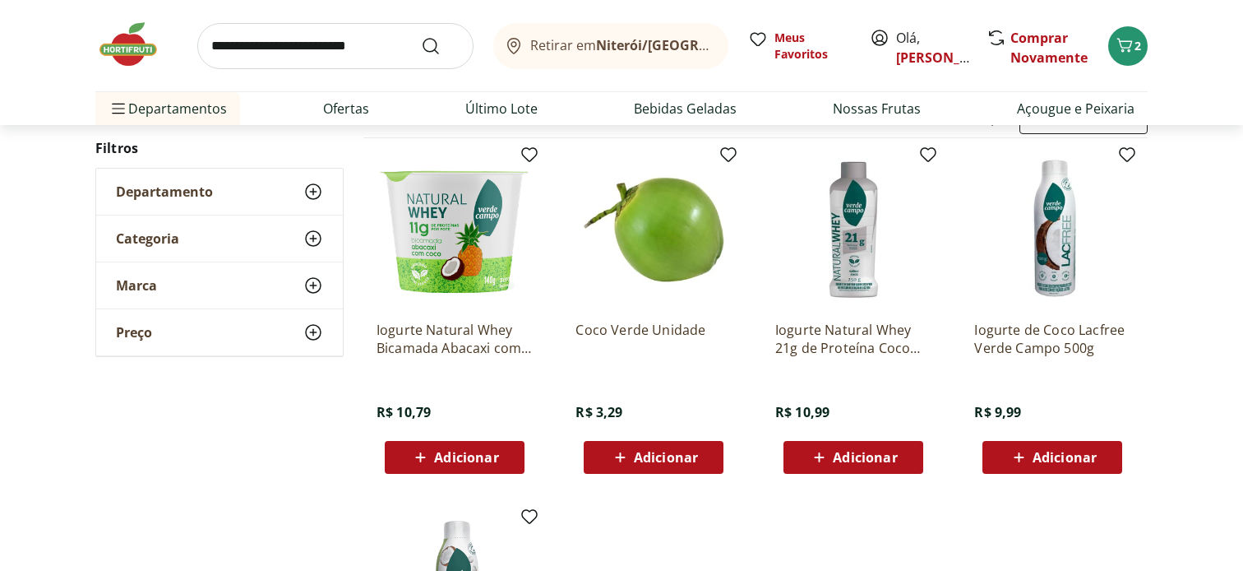
click at [678, 460] on span "Adicionar" at bounding box center [666, 457] width 64 height 13
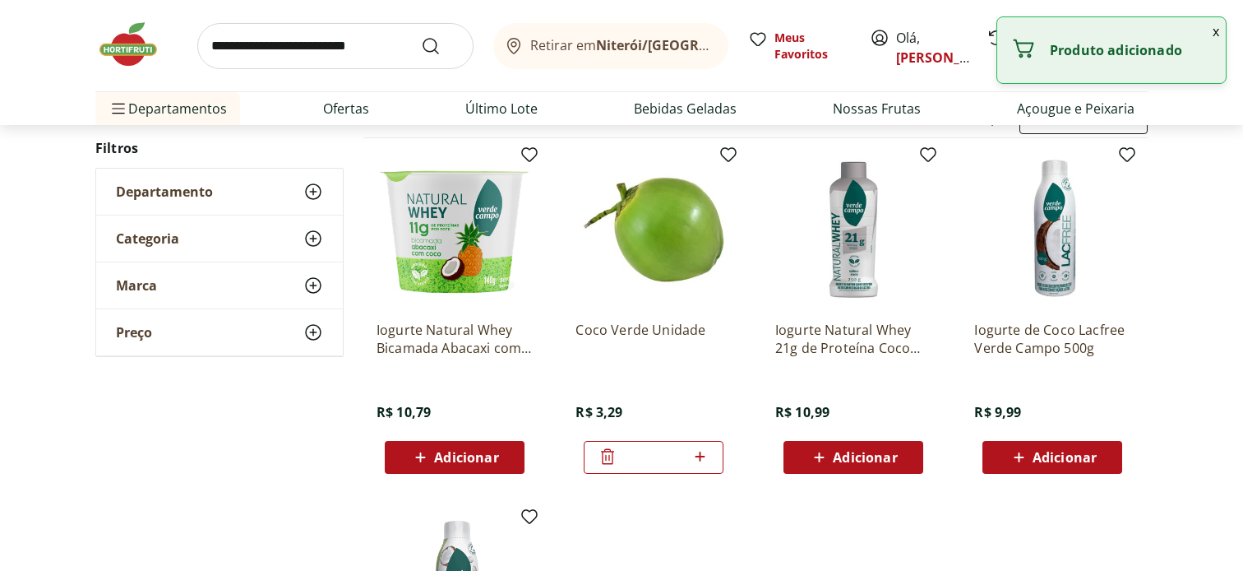
click at [701, 451] on icon at bounding box center [700, 456] width 21 height 20
type input "*"
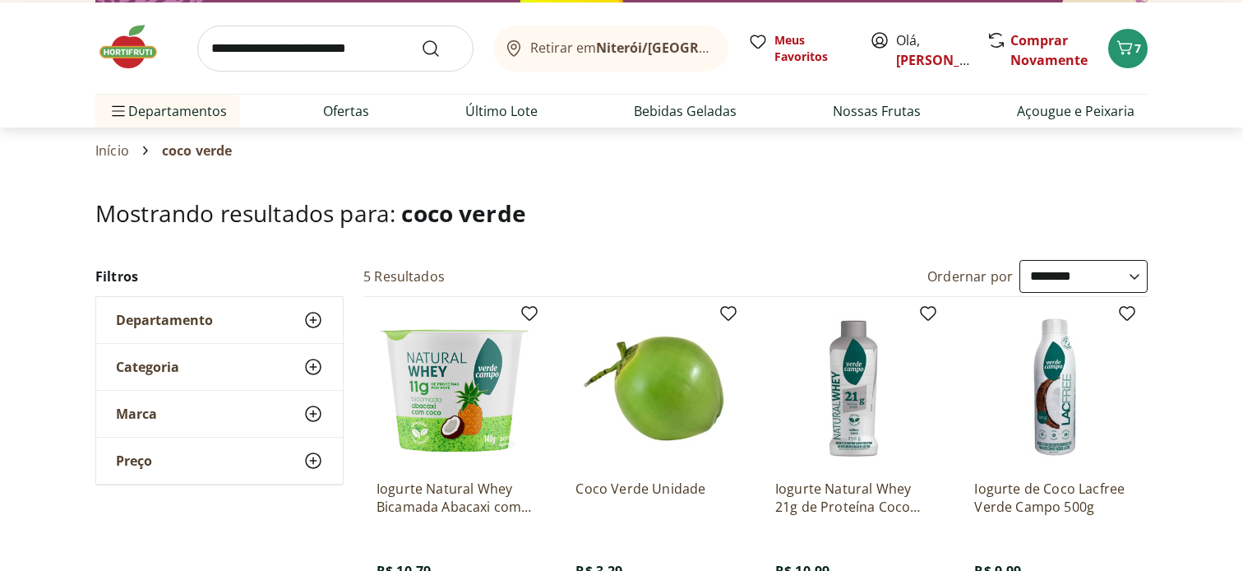
scroll to position [0, 0]
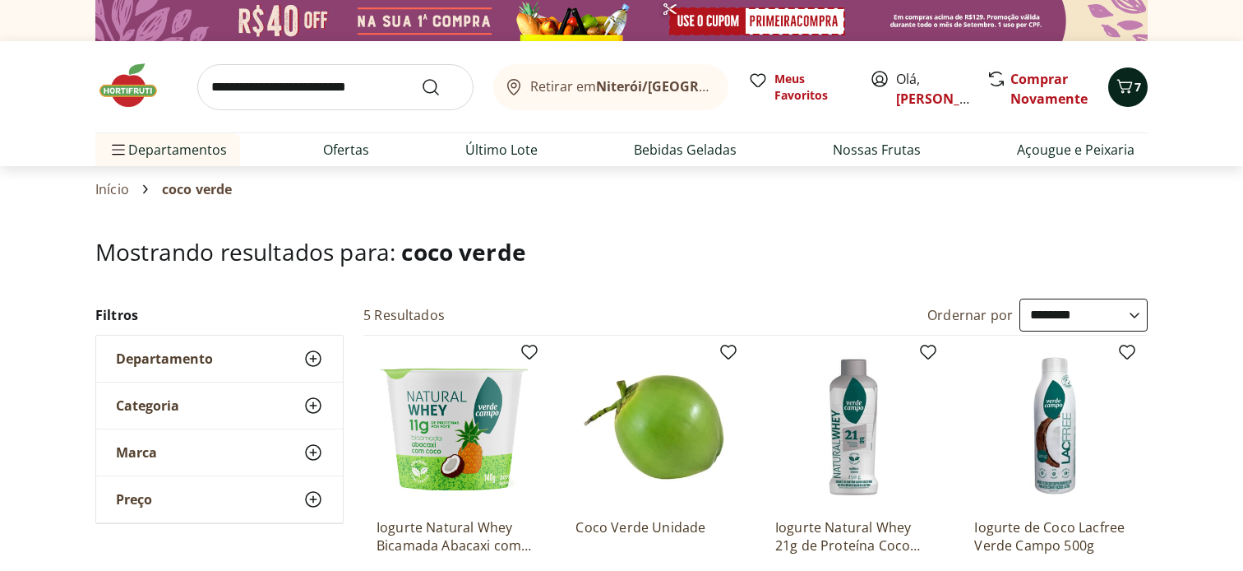
click at [1128, 101] on button "7" at bounding box center [1127, 86] width 39 height 39
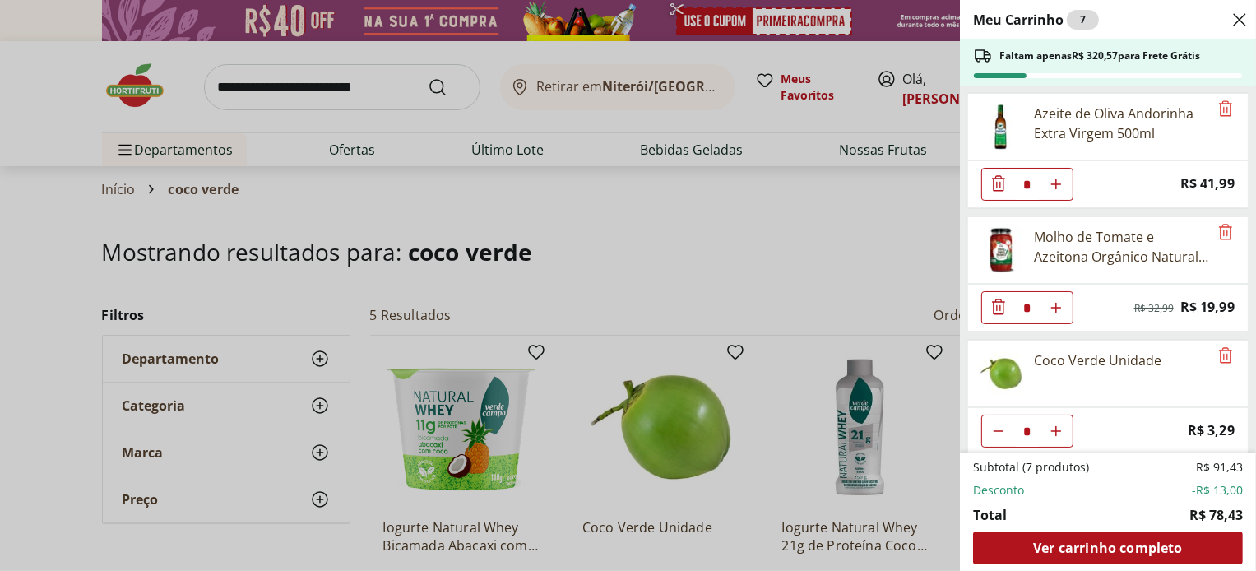
click at [1240, 16] on icon "Close" at bounding box center [1239, 20] width 20 height 20
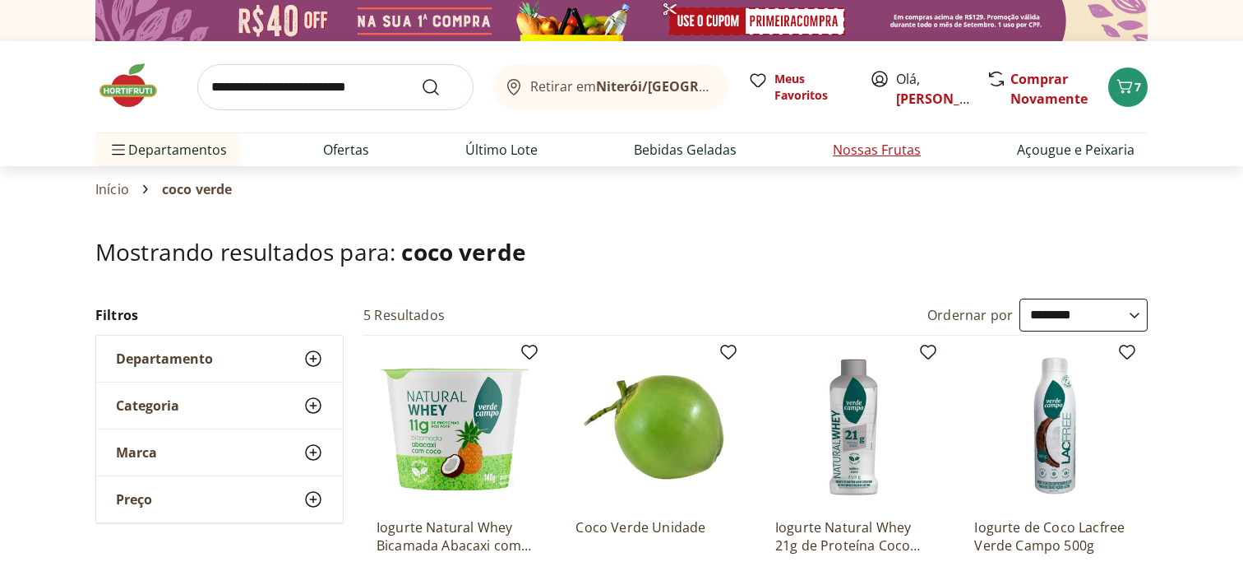
click at [852, 147] on link "Nossas Frutas" at bounding box center [877, 150] width 88 height 20
select select "**********"
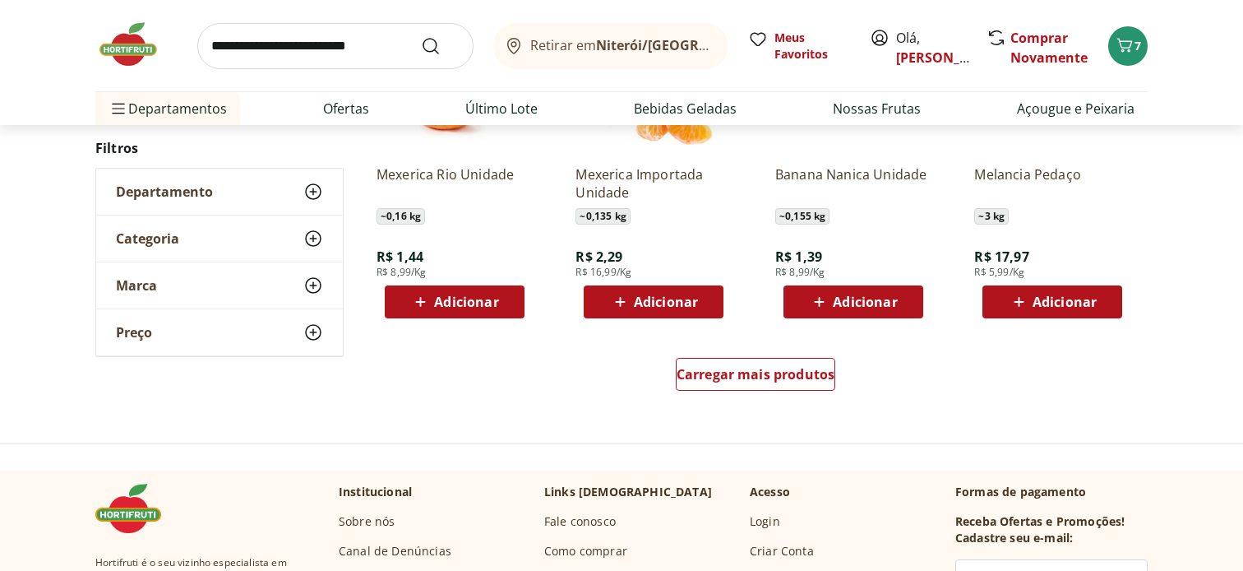
scroll to position [1020, 0]
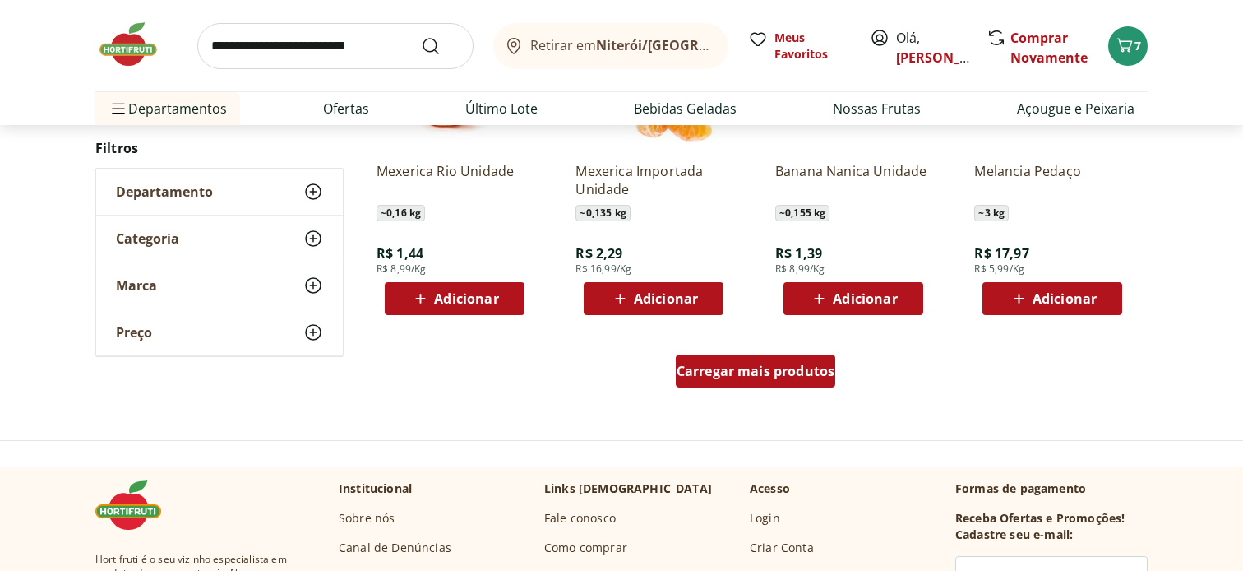
click at [812, 384] on div "Carregar mais produtos" at bounding box center [756, 370] width 160 height 33
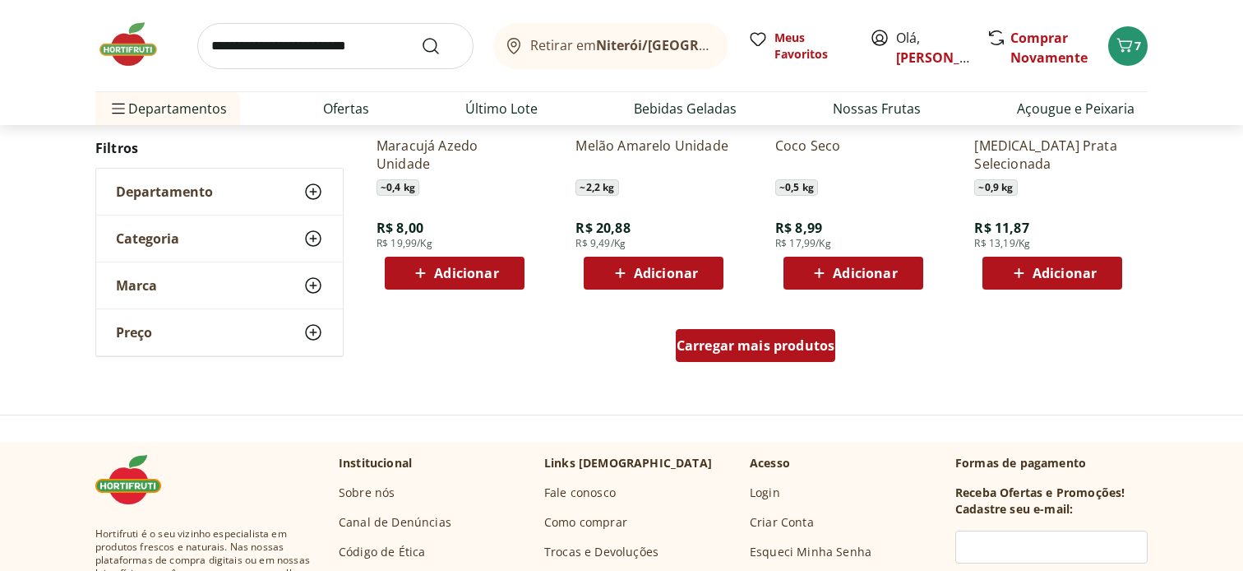
scroll to position [2171, 0]
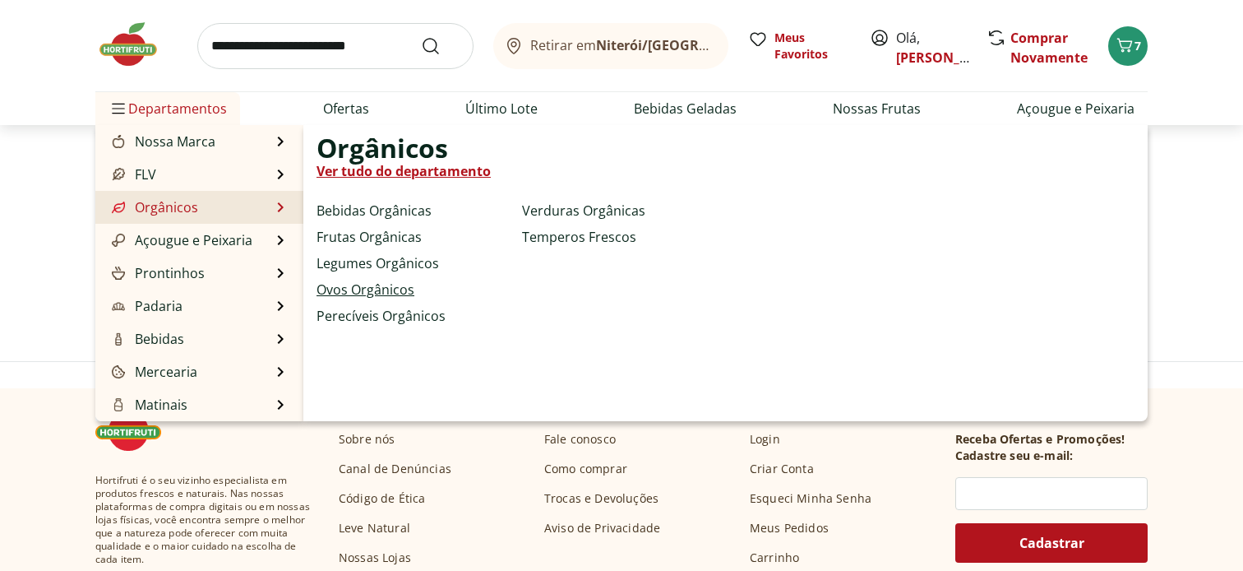
click at [366, 281] on link "Ovos Orgânicos" at bounding box center [366, 290] width 98 height 20
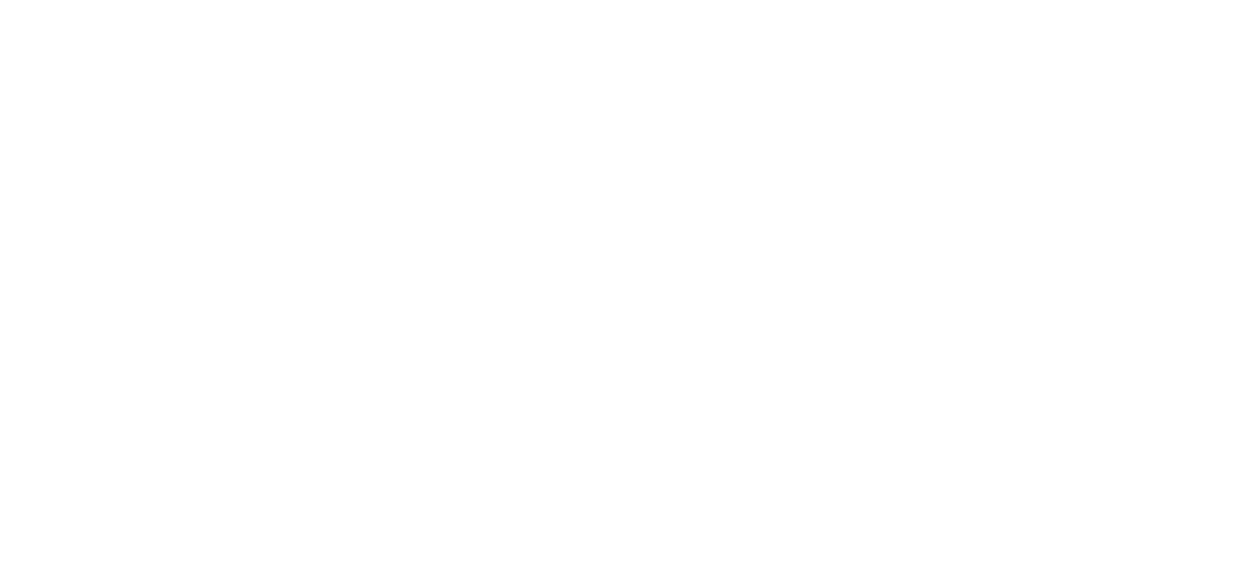
select select "**********"
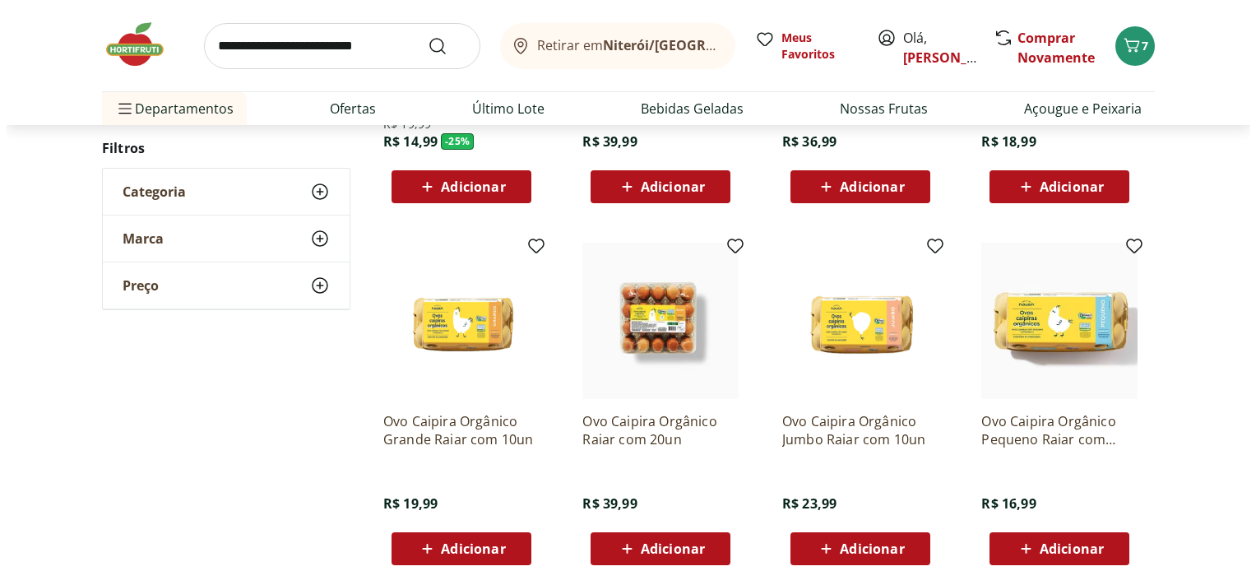
scroll to position [460, 0]
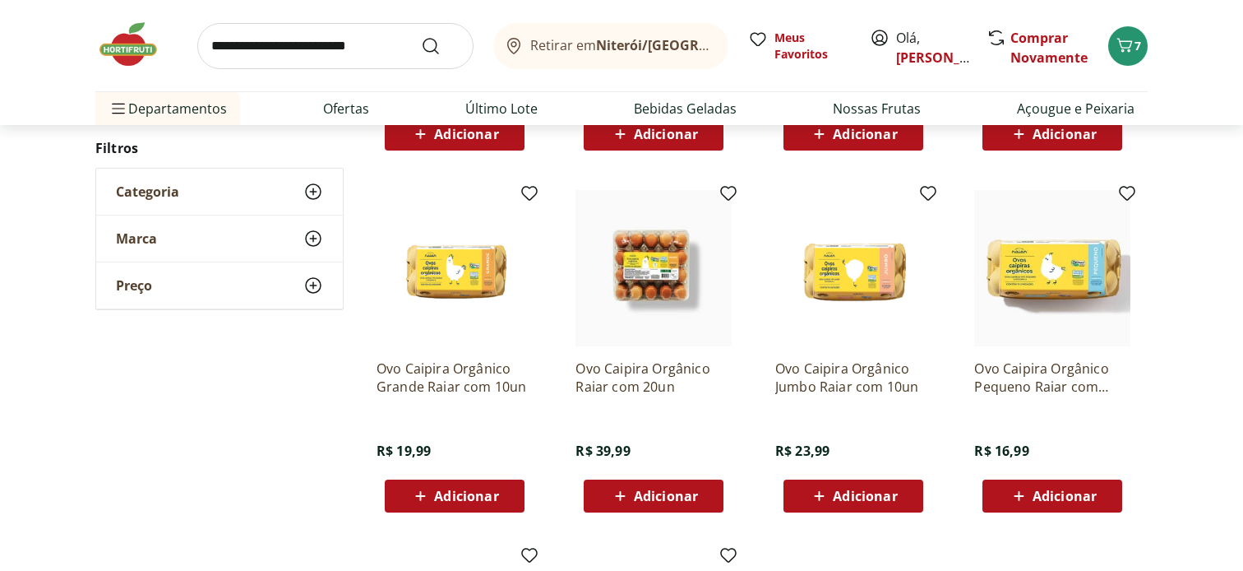
click at [1071, 502] on span "Adicionar" at bounding box center [1065, 495] width 64 height 13
click at [1134, 46] on icon "Carrinho" at bounding box center [1125, 45] width 20 height 20
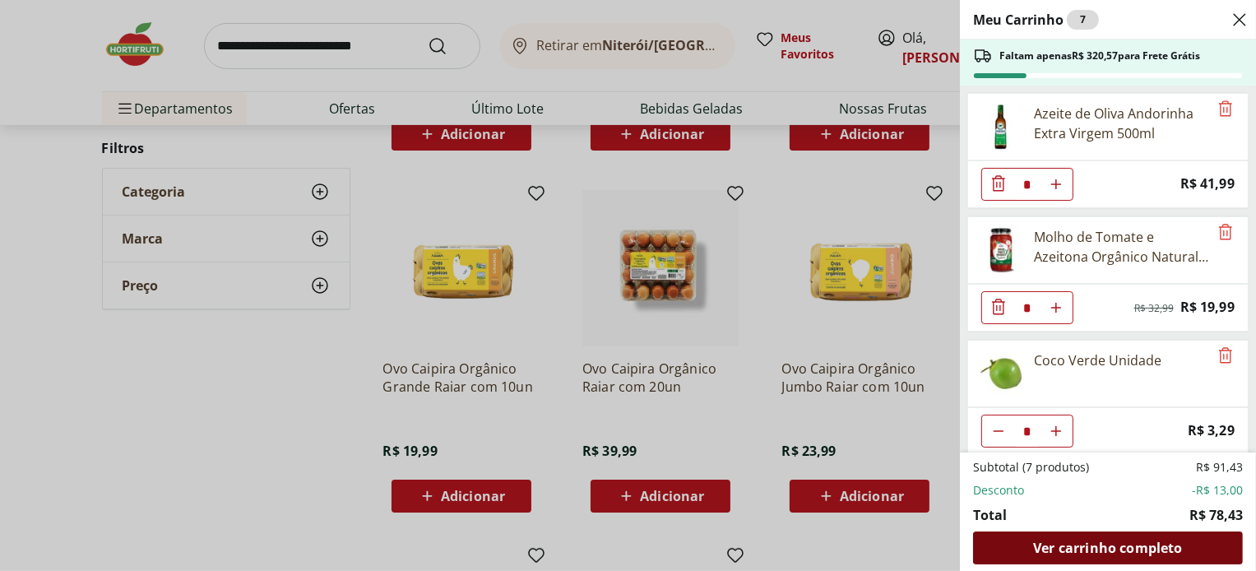
click at [1139, 542] on span "Ver carrinho completo" at bounding box center [1107, 547] width 149 height 13
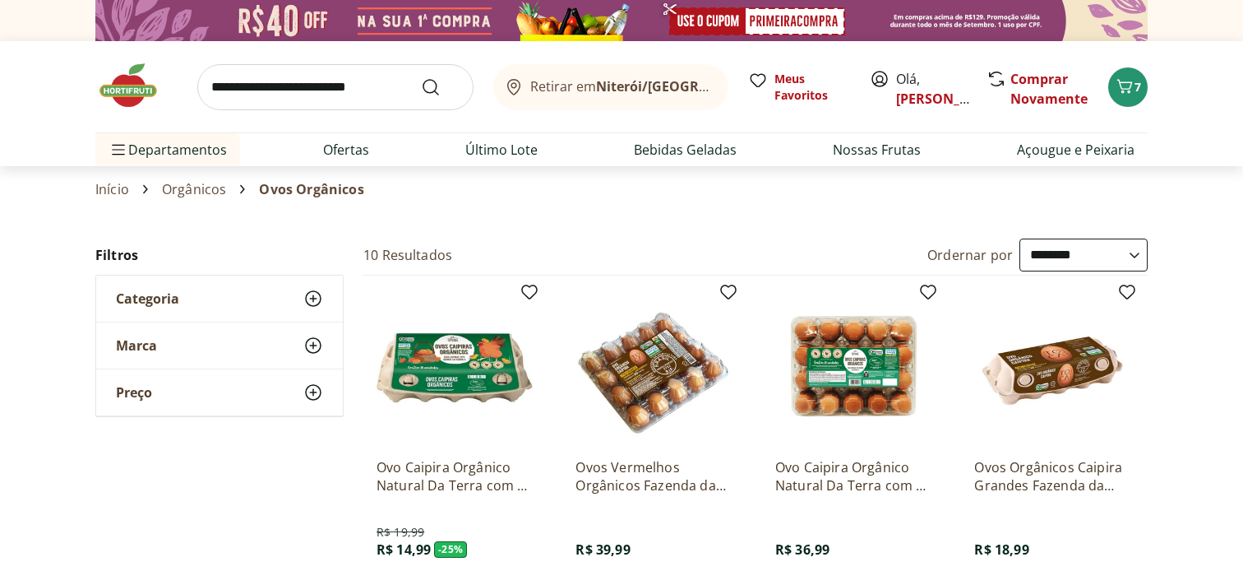
select select "**********"
click at [716, 87] on icon at bounding box center [718, 87] width 5 height 0
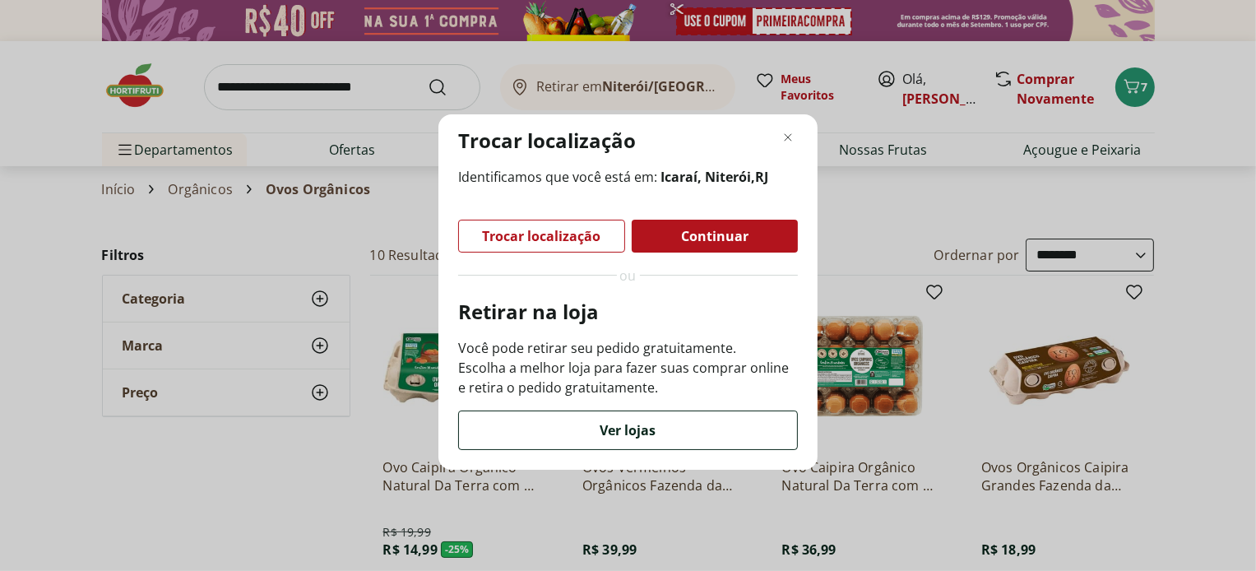
click at [635, 433] on span "Ver lojas" at bounding box center [628, 429] width 56 height 13
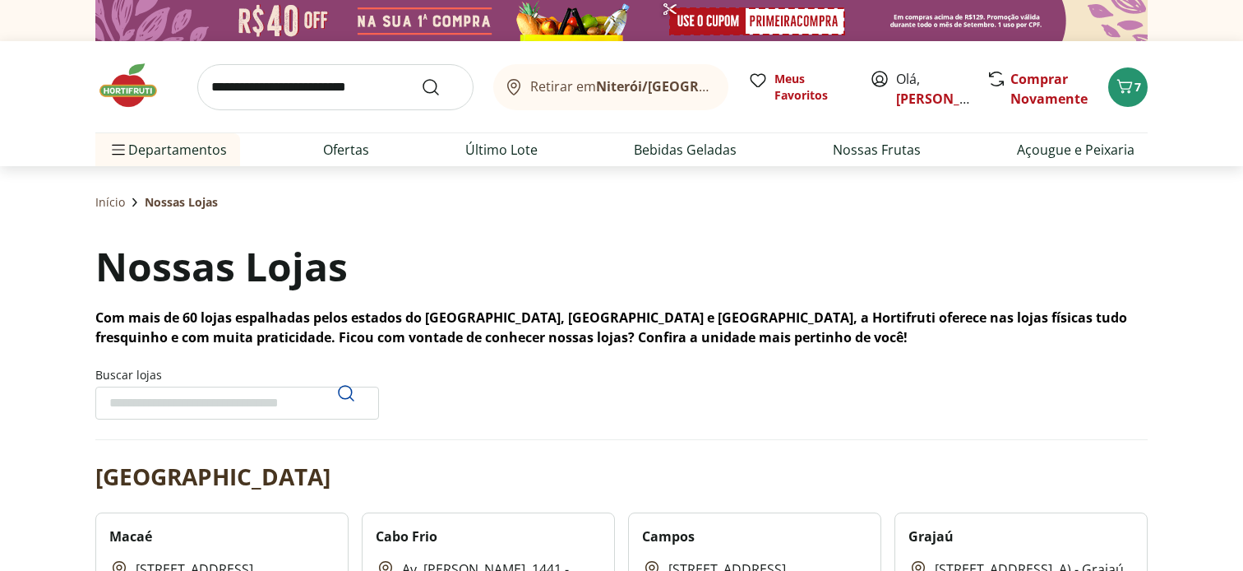
click at [284, 400] on input "Buscar lojas" at bounding box center [237, 402] width 284 height 33
type input "*******"
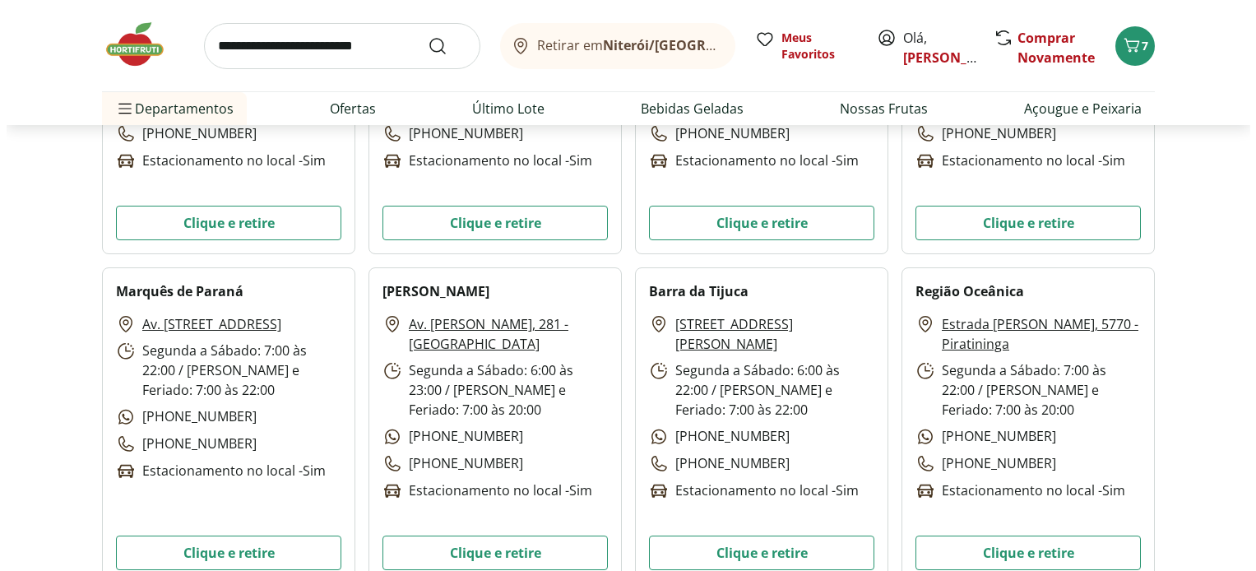
scroll to position [1349, 0]
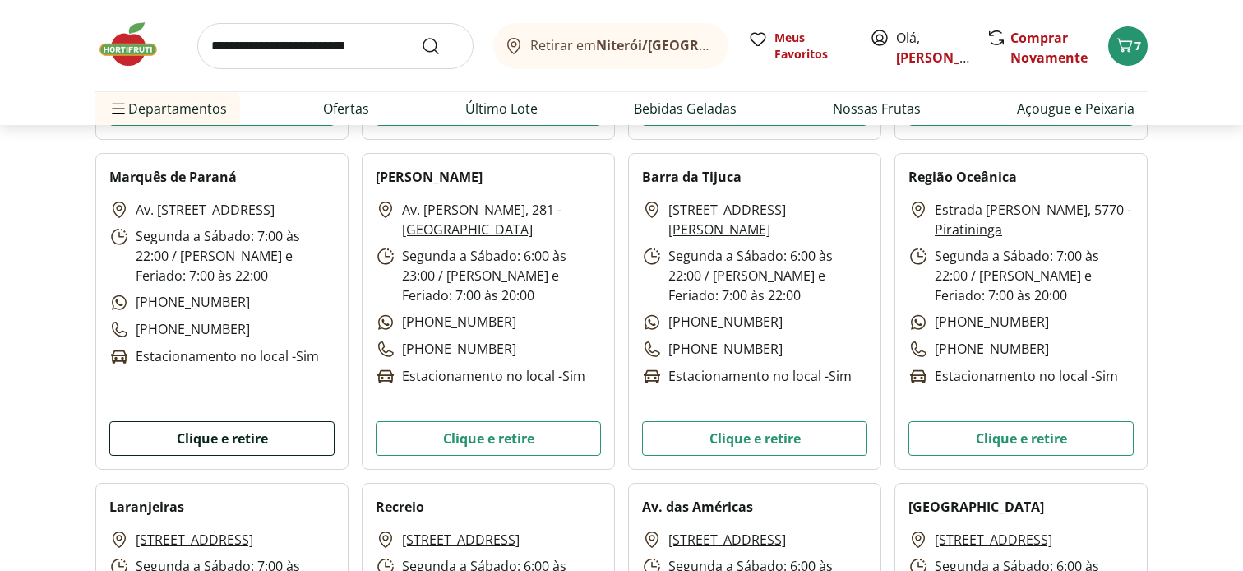
click at [277, 437] on button "Clique e retire" at bounding box center [221, 438] width 225 height 35
click at [1129, 56] on span "Carrinho" at bounding box center [1125, 45] width 20 height 21
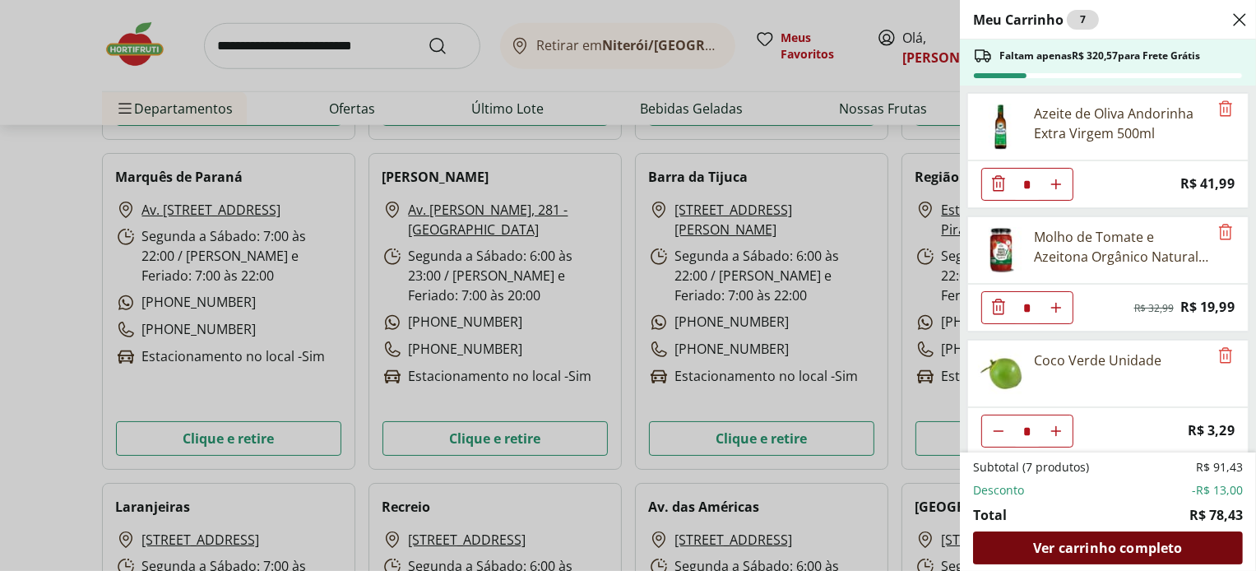
click at [1138, 543] on span "Ver carrinho completo" at bounding box center [1107, 547] width 149 height 13
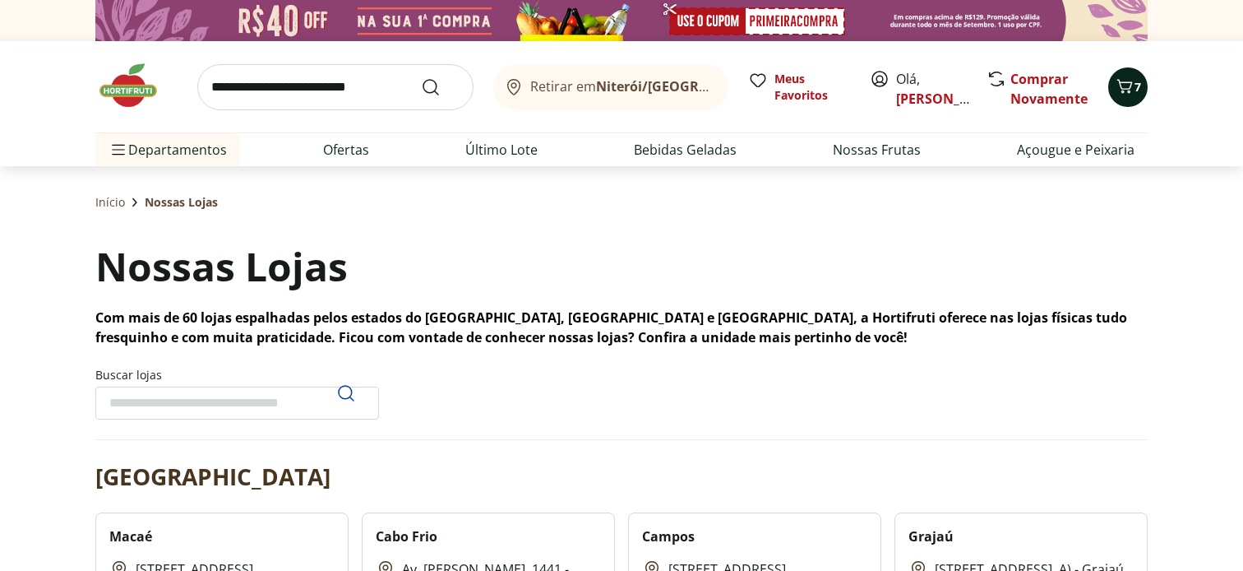
click at [1122, 90] on icon "Carrinho" at bounding box center [1125, 86] width 16 height 14
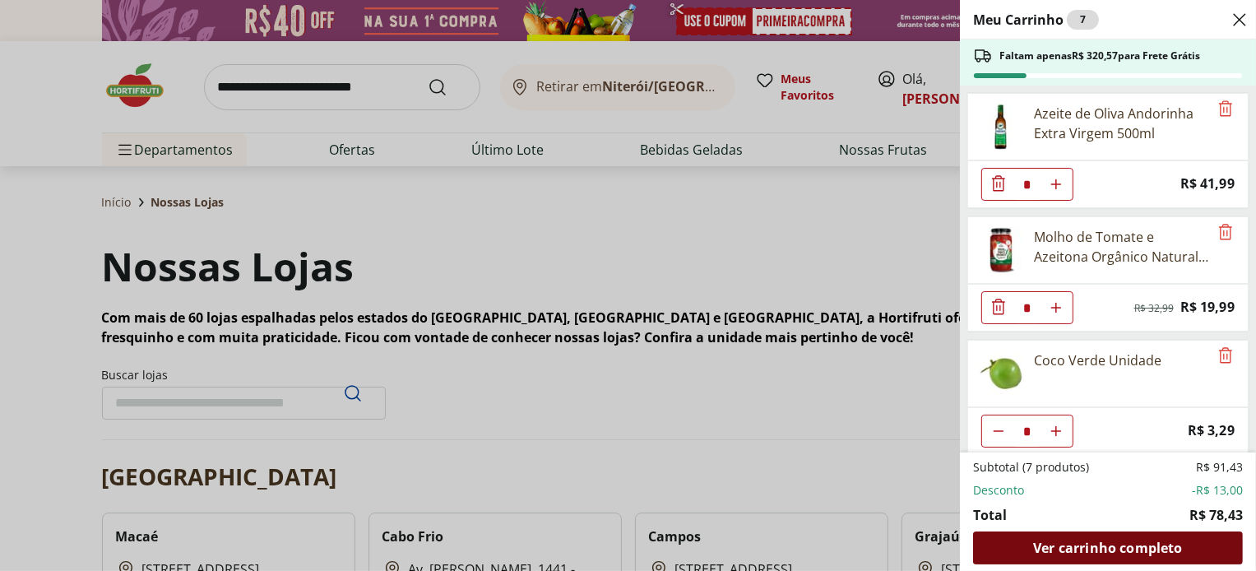
click at [1103, 547] on span "Ver carrinho completo" at bounding box center [1107, 547] width 149 height 13
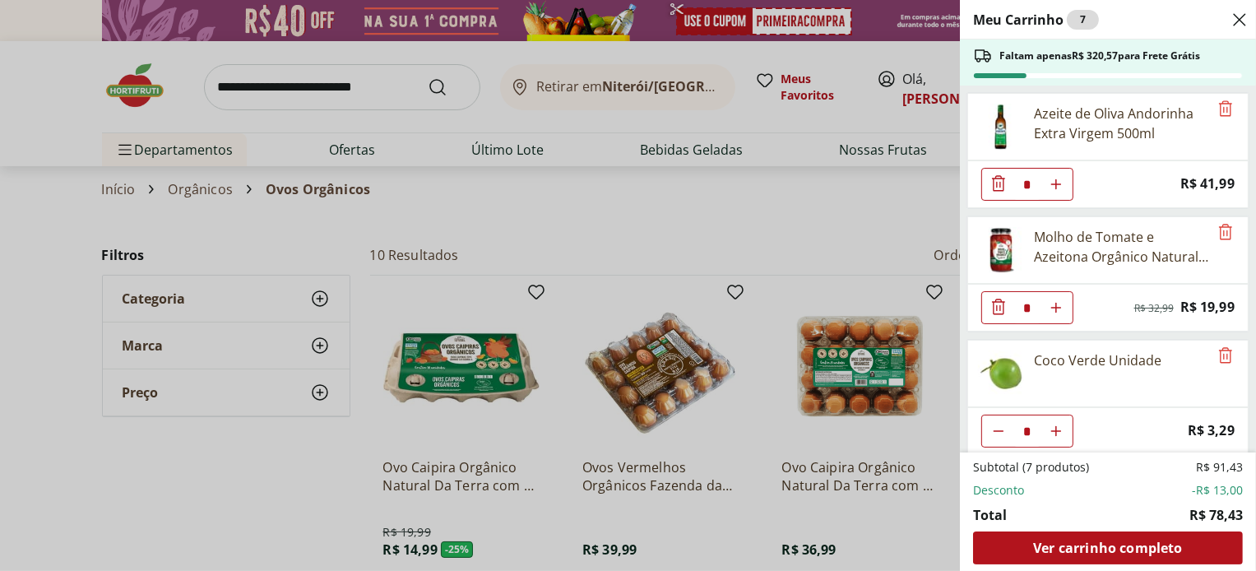
select select "**********"
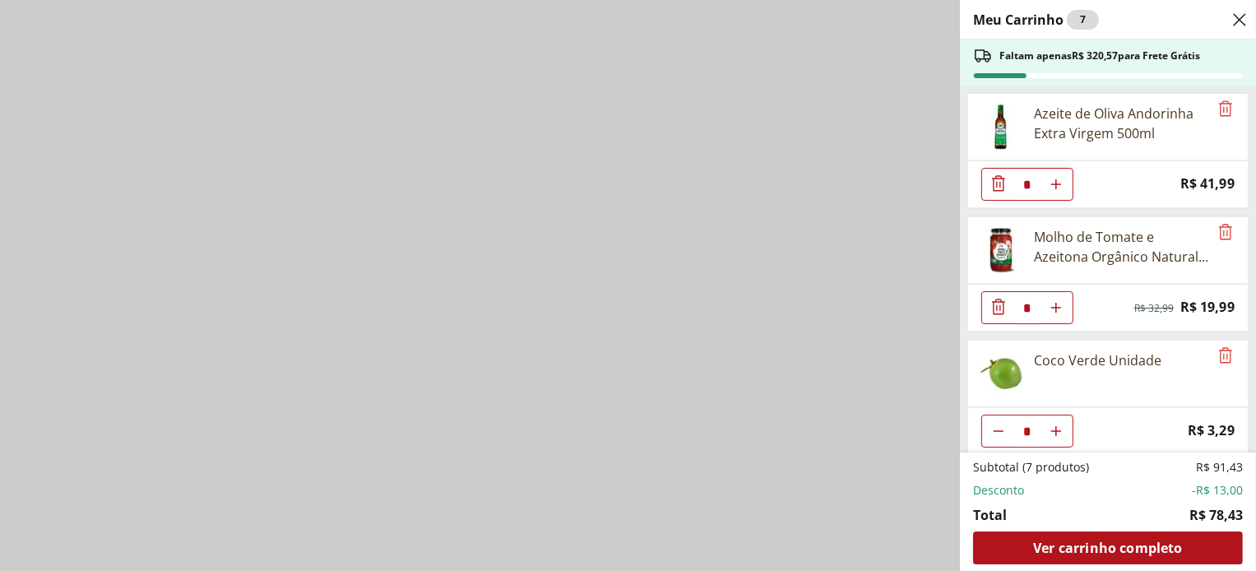
click at [1242, 15] on icon "Close" at bounding box center [1239, 20] width 20 height 20
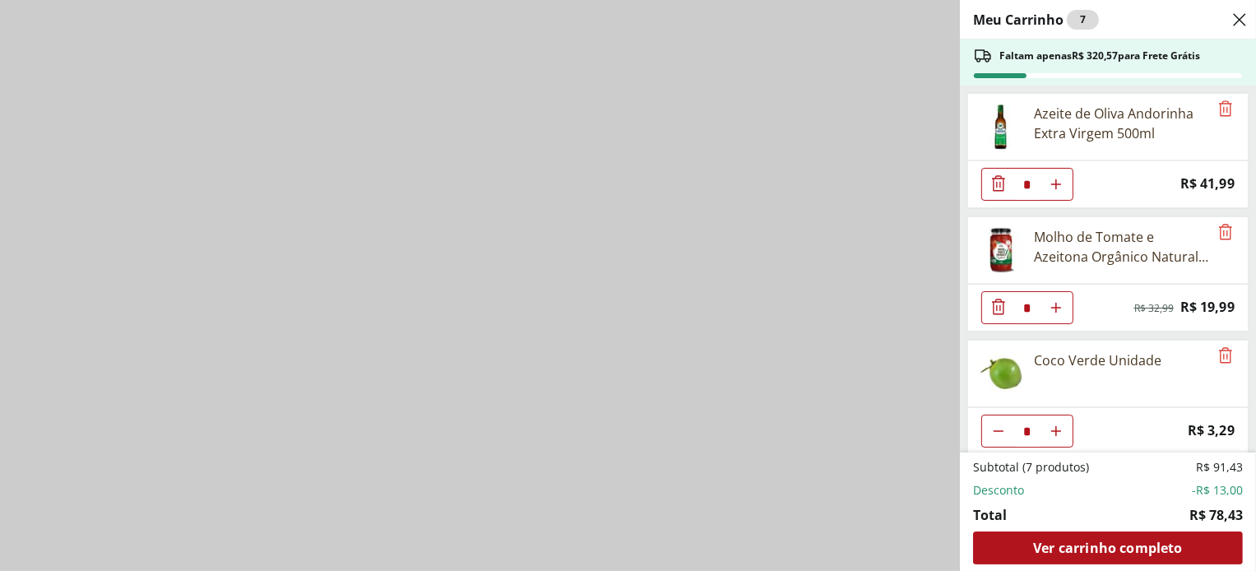
click at [674, 45] on div "Meu Carrinho 7 Faltam apenas R$ 320,57 para Frete Grátis Azeite de Oliva Andori…" at bounding box center [628, 285] width 1256 height 571
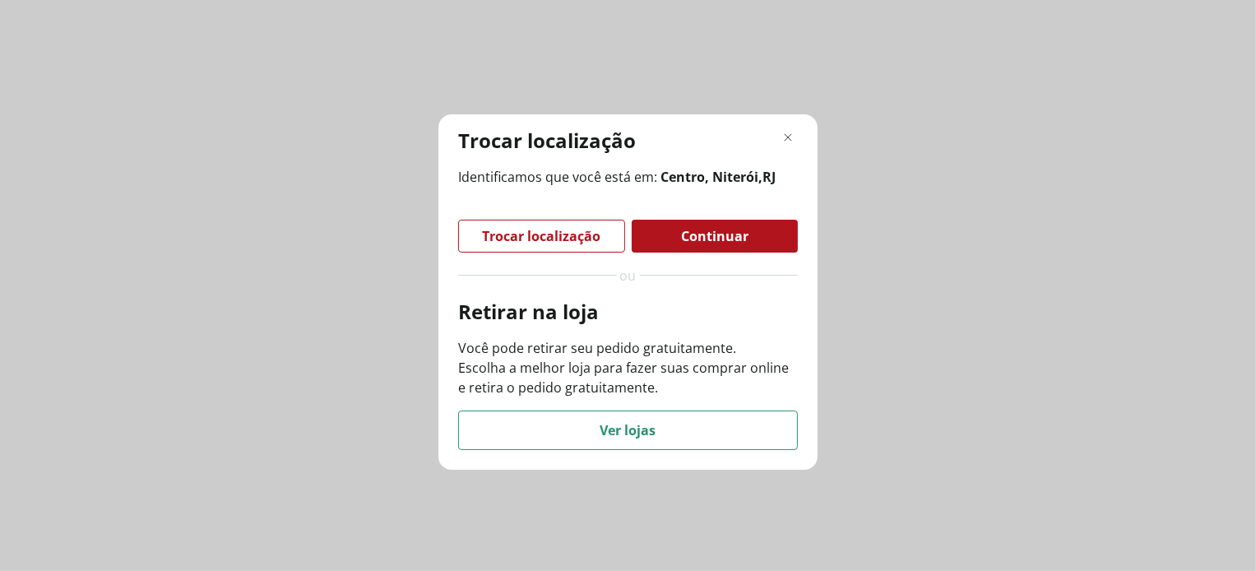
click at [570, 229] on span "Trocar localização" at bounding box center [542, 235] width 118 height 13
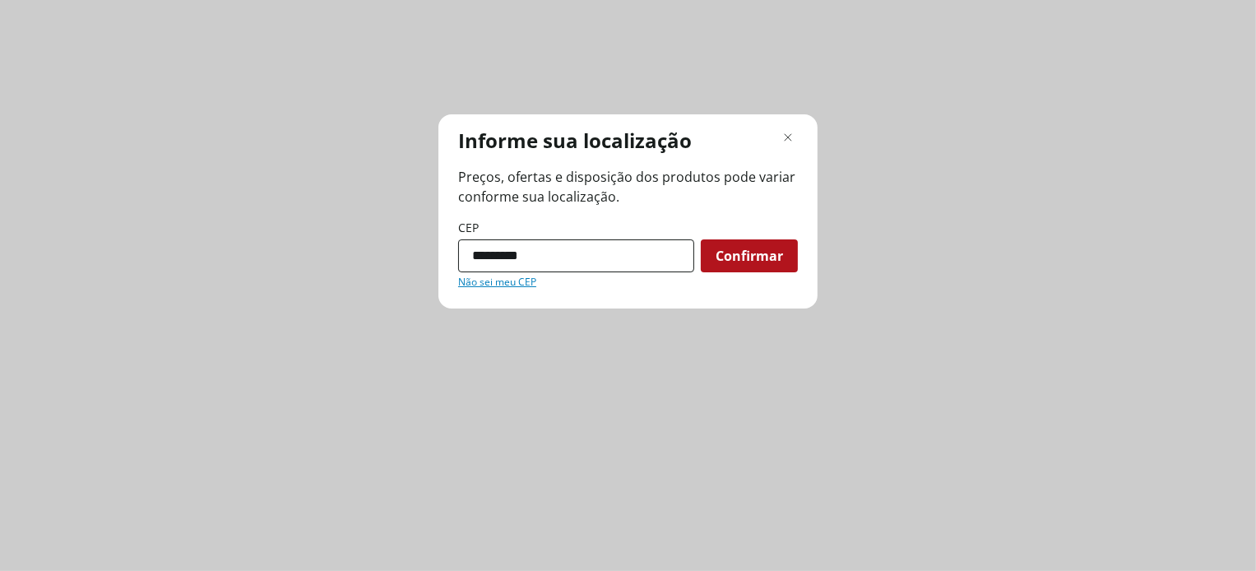
click at [581, 262] on input "*********" at bounding box center [576, 255] width 236 height 33
type input "*"
type input "*********"
click at [760, 265] on div "Confirmar" at bounding box center [749, 255] width 97 height 33
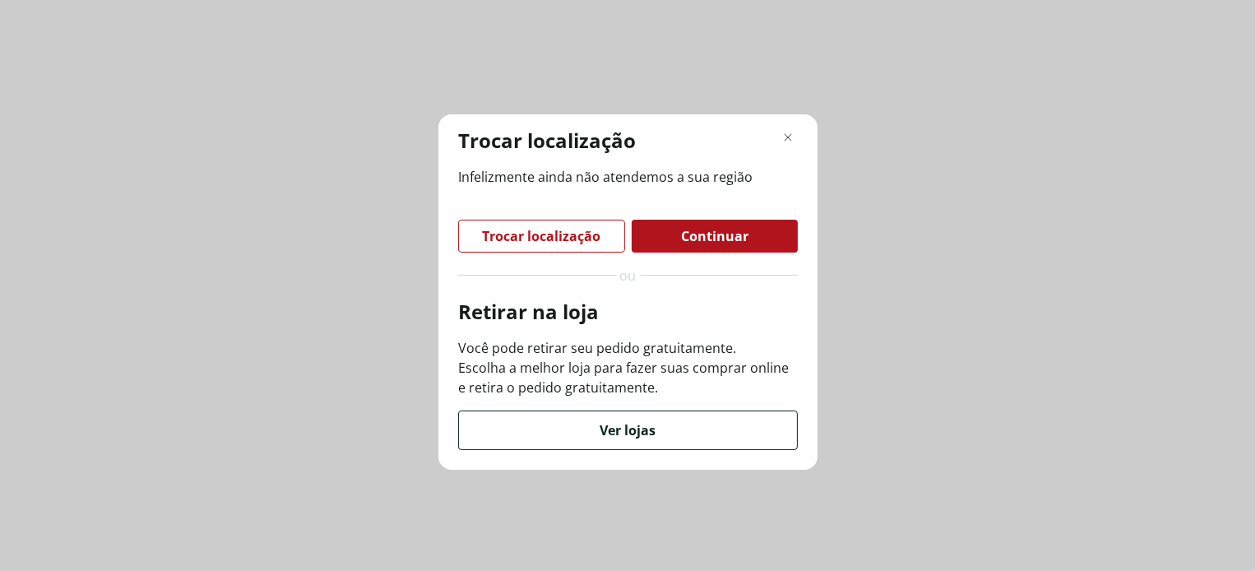
click at [622, 435] on span "Ver lojas" at bounding box center [628, 429] width 56 height 13
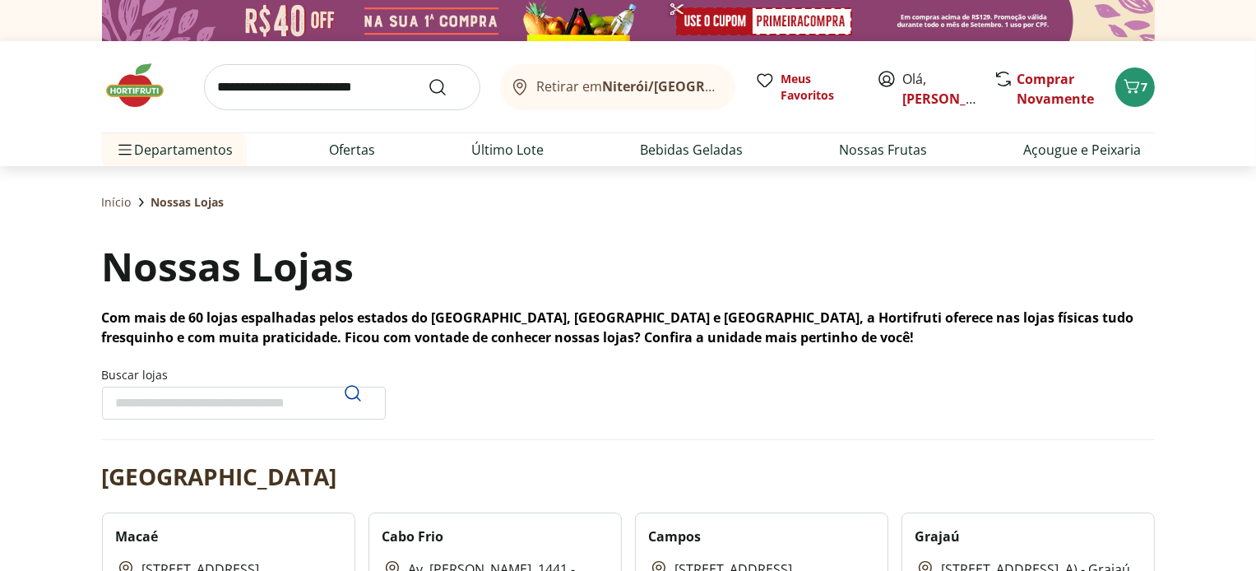
click at [1141, 79] on span "7" at bounding box center [1144, 87] width 7 height 16
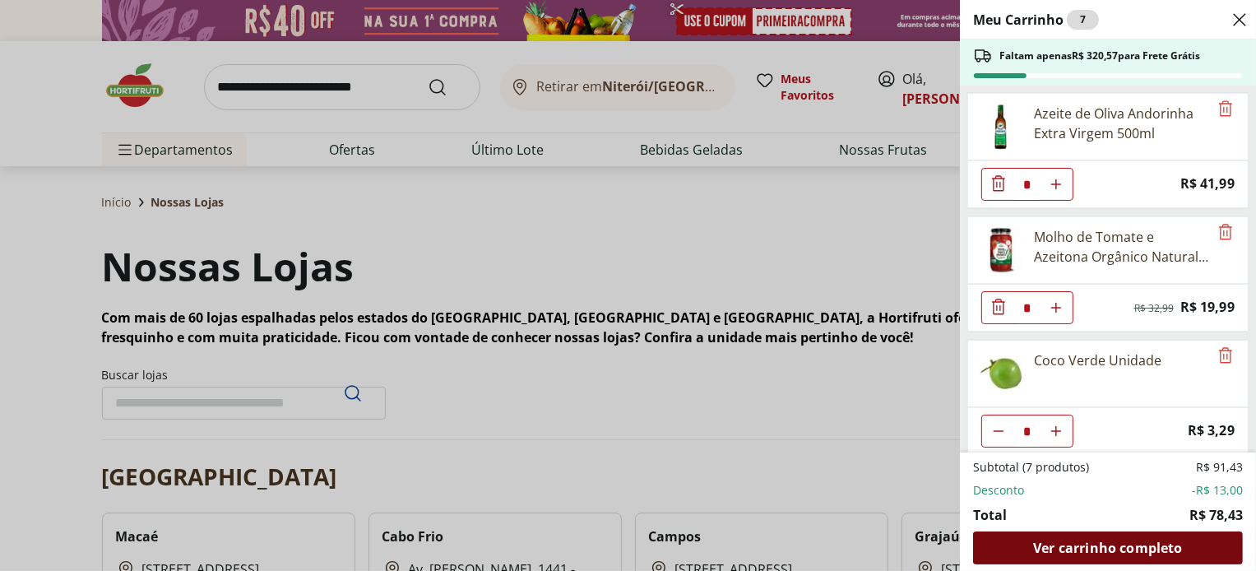
click at [1115, 542] on span "Ver carrinho completo" at bounding box center [1107, 547] width 149 height 13
